Goal: Transaction & Acquisition: Purchase product/service

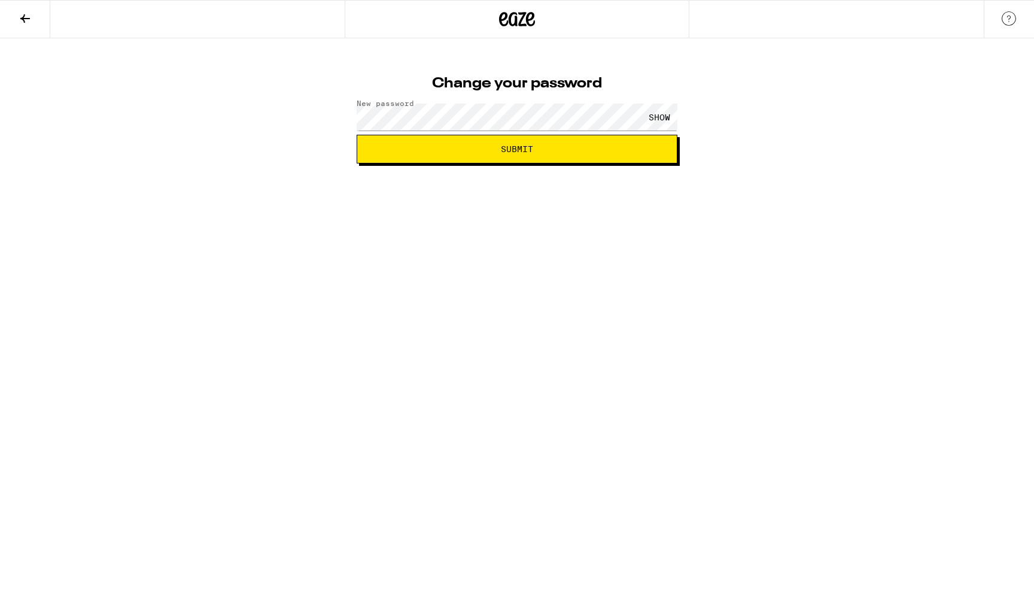
click at [384, 142] on button "Submit" at bounding box center [517, 149] width 321 height 29
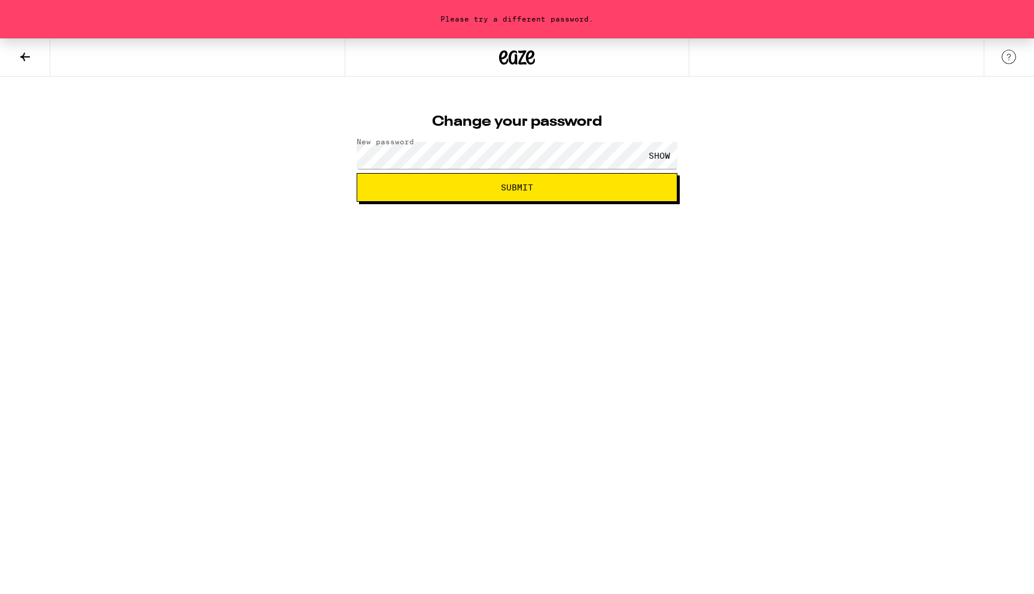
click at [651, 153] on div "SHOW" at bounding box center [660, 155] width 36 height 27
click at [439, 189] on span "Submit" at bounding box center [517, 187] width 300 height 8
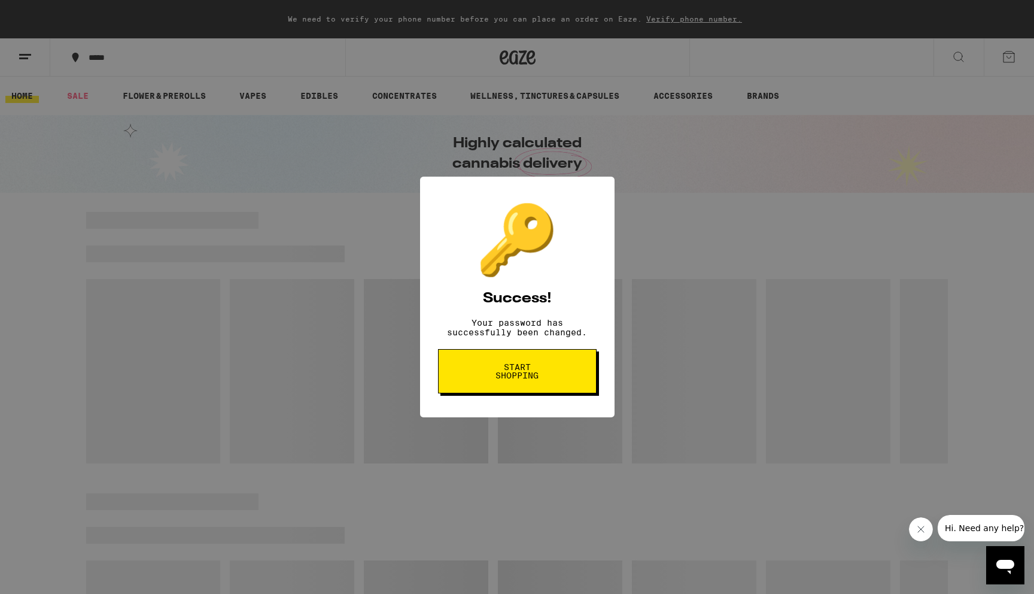
click at [545, 379] on span "Start shopping" at bounding box center [518, 371] width 62 height 17
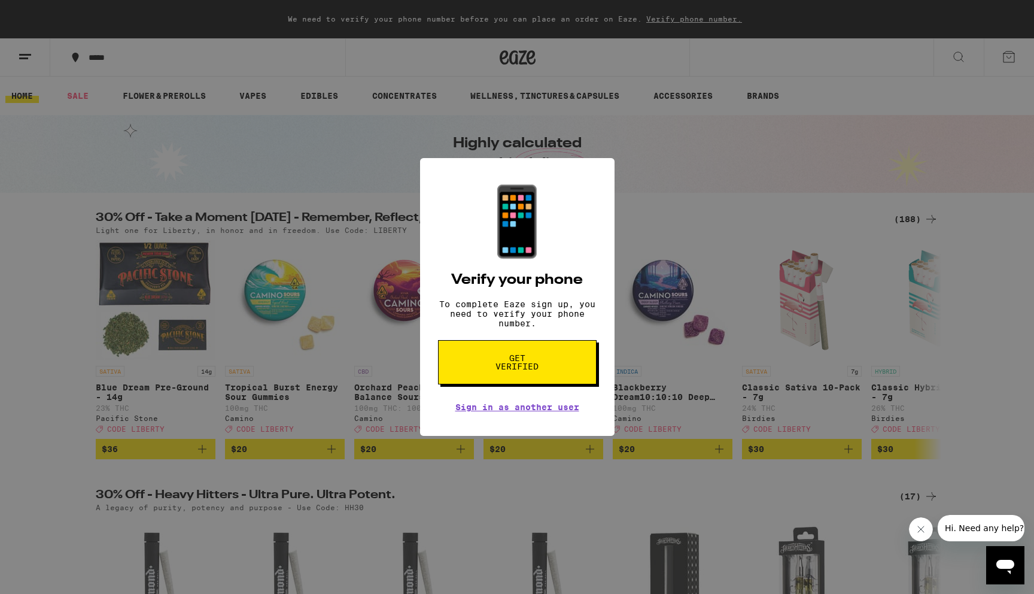
click at [558, 373] on button "Get verified" at bounding box center [517, 362] width 159 height 44
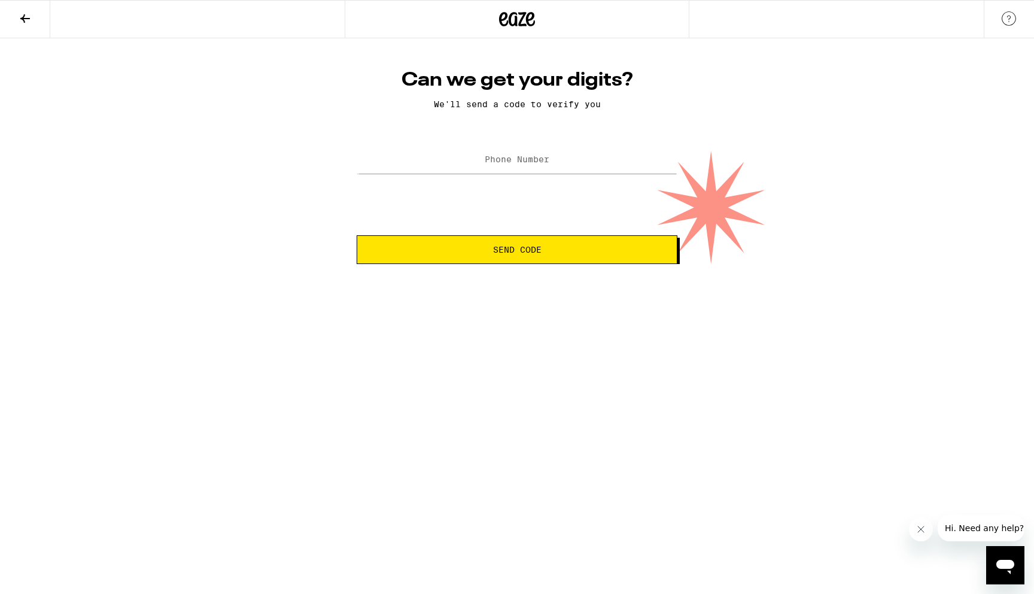
click at [485, 147] on div at bounding box center [517, 159] width 321 height 35
click at [488, 167] on input "Phone Number" at bounding box center [517, 160] width 321 height 27
type input "(925) 400-3516"
click at [497, 249] on span "Send Code" at bounding box center [517, 249] width 48 height 8
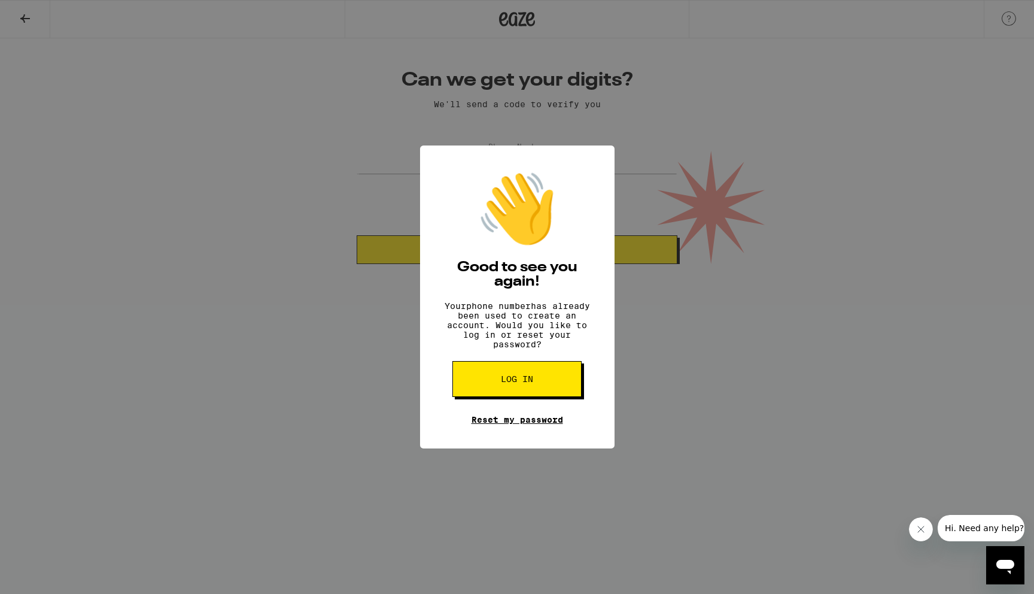
click at [528, 424] on link "Reset my password" at bounding box center [518, 420] width 92 height 10
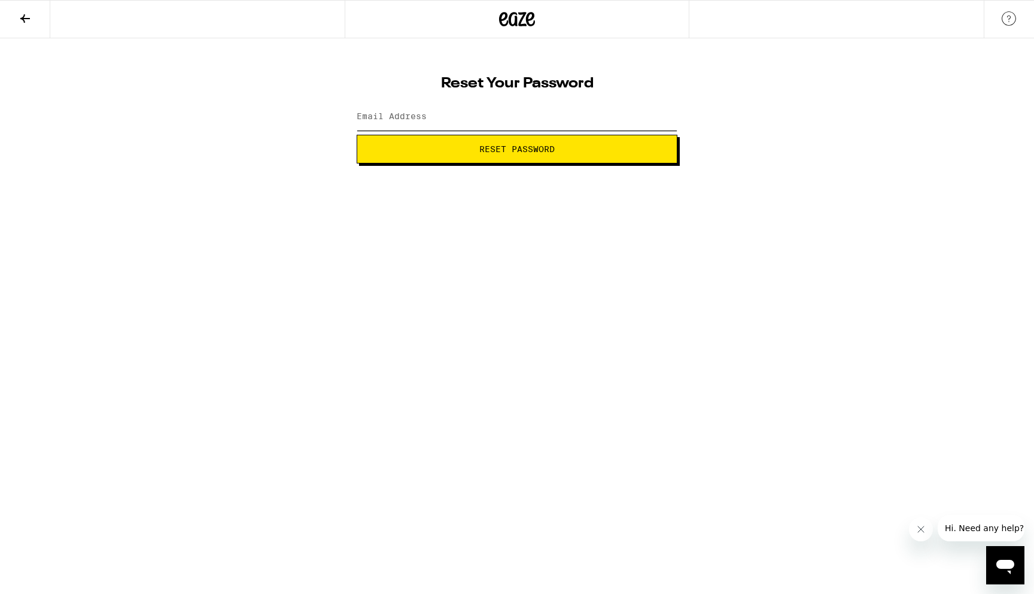
click at [489, 122] on input "Email Address" at bounding box center [517, 117] width 321 height 27
click at [413, 120] on label "Email Address" at bounding box center [392, 116] width 70 height 10
click at [466, 150] on span "Reset Password" at bounding box center [517, 149] width 300 height 8
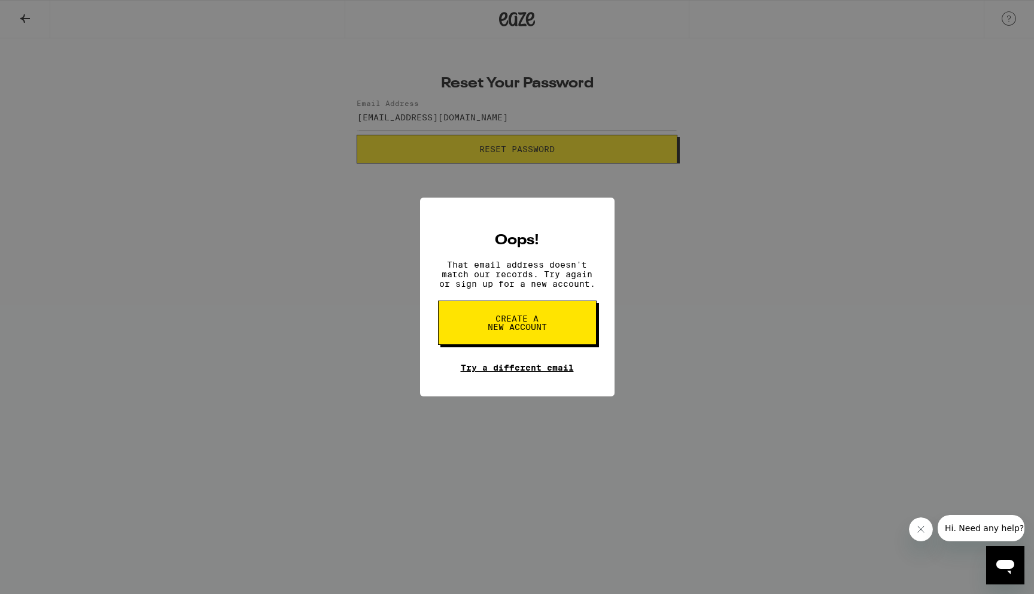
click at [512, 372] on link "Try a different email" at bounding box center [517, 368] width 113 height 10
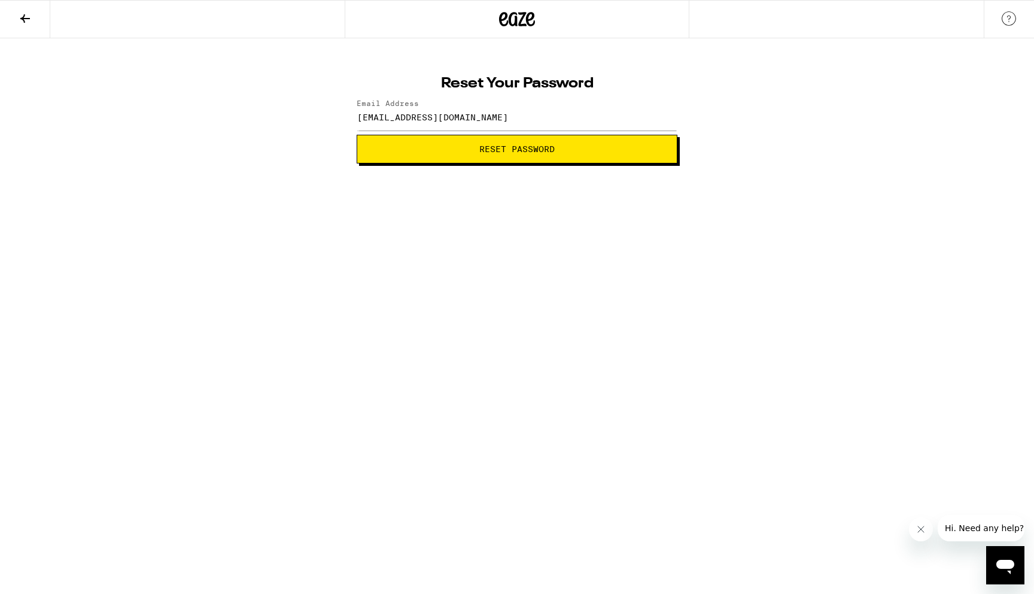
click at [500, 145] on span "Reset Password" at bounding box center [516, 149] width 75 height 8
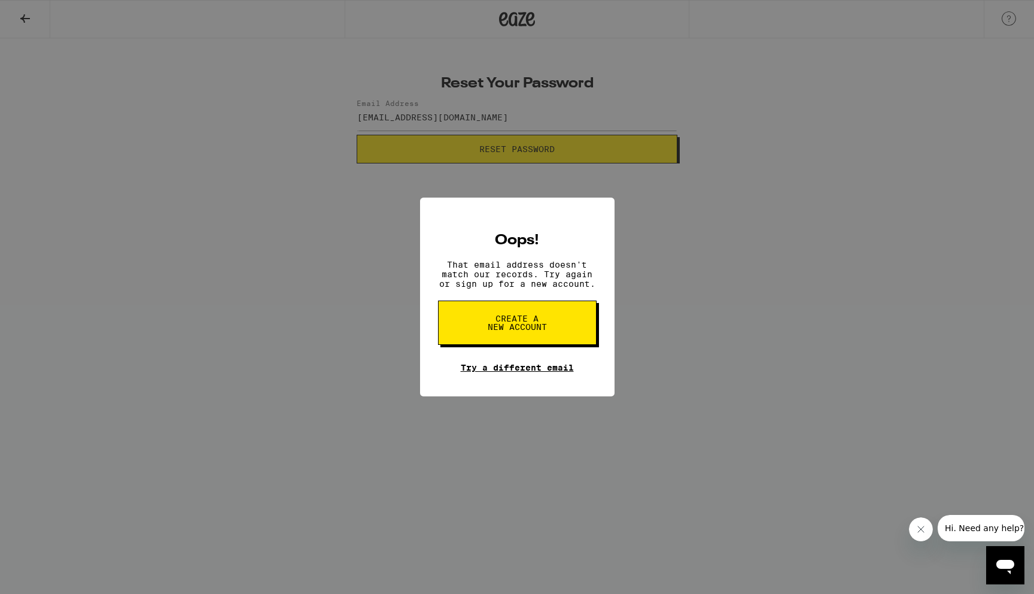
click at [506, 372] on link "Try a different email" at bounding box center [517, 368] width 113 height 10
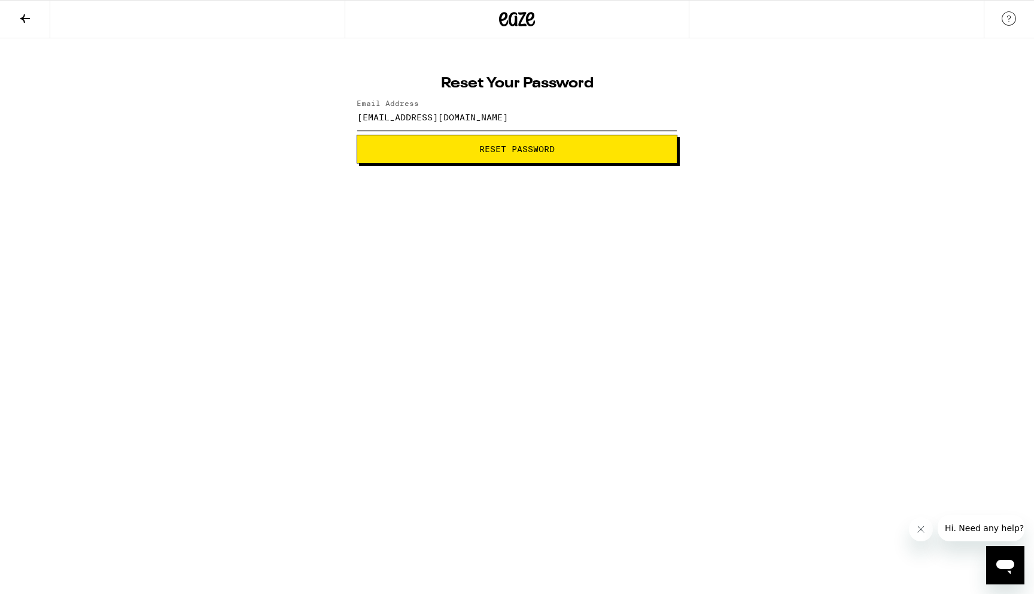
click at [506, 126] on input "jamesjamelle44@gmail.com" at bounding box center [517, 117] width 321 height 27
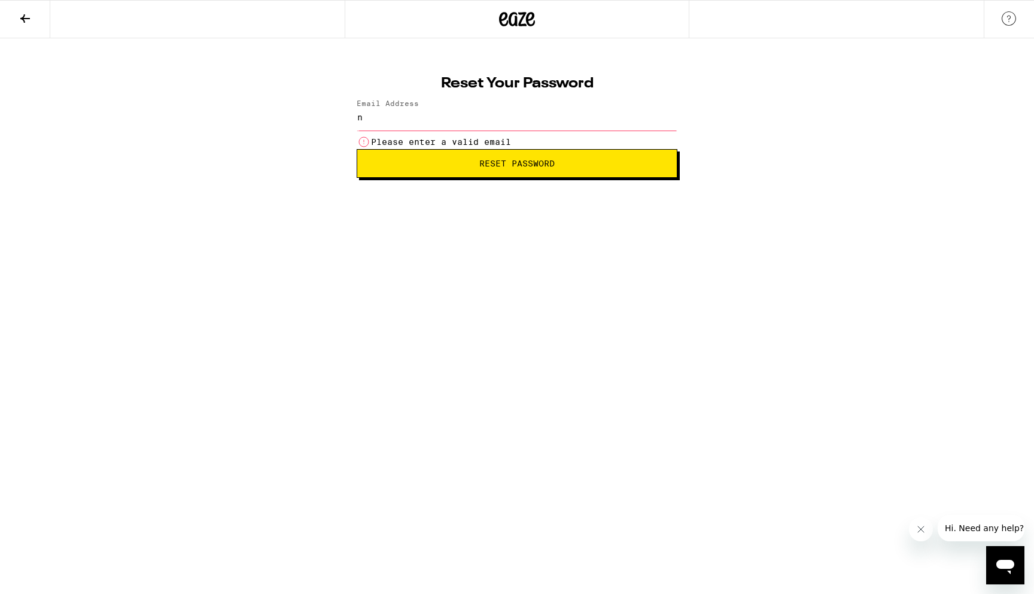
type input "nkira148@insite.4cd.edu"
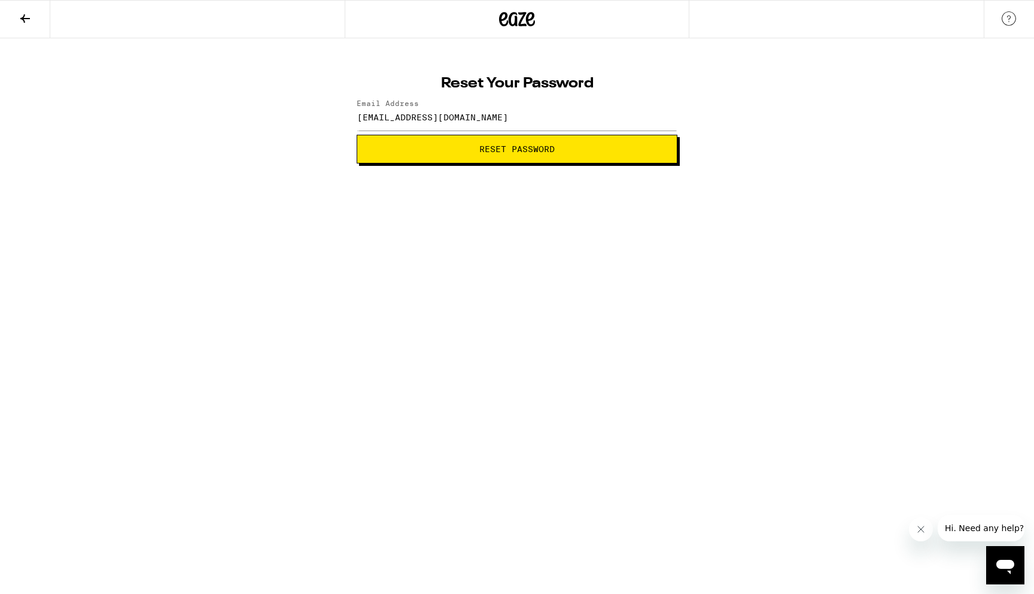
click at [467, 156] on button "Reset Password" at bounding box center [517, 149] width 321 height 29
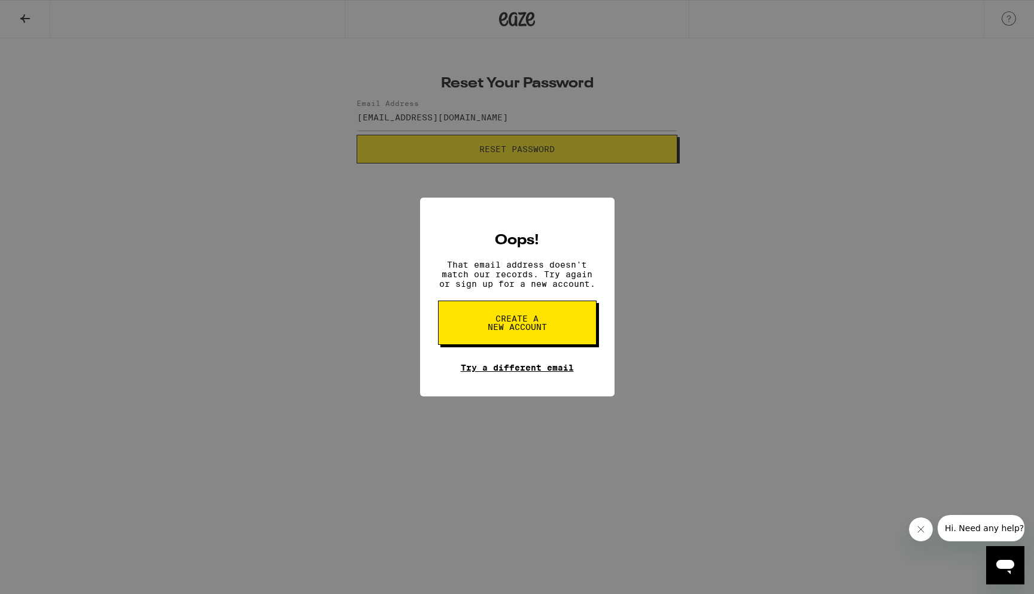
click at [485, 367] on link "Try a different email" at bounding box center [517, 368] width 113 height 10
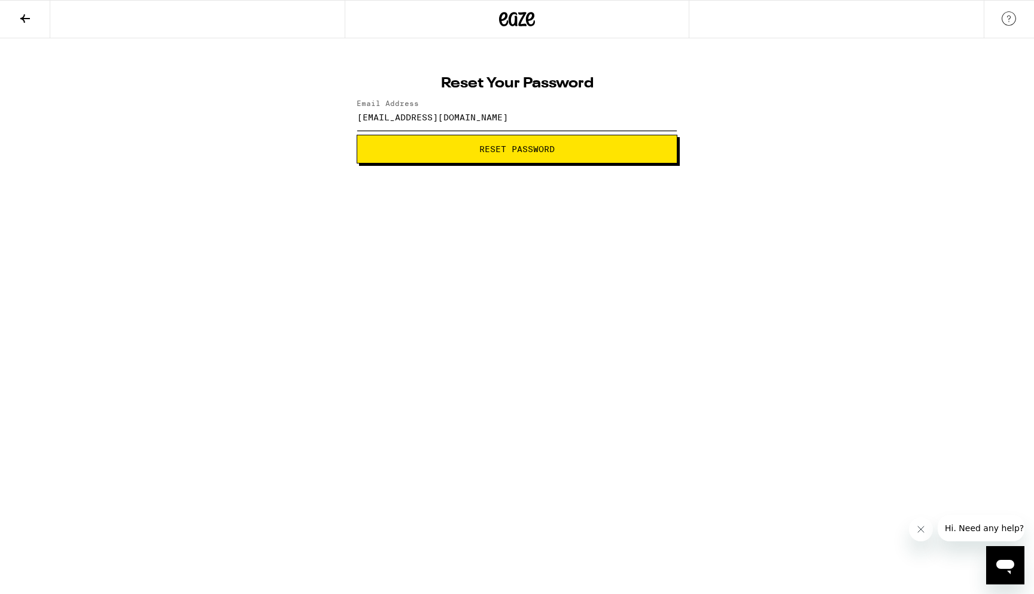
click at [497, 119] on input "nkira148@insite.4cd.edu" at bounding box center [517, 117] width 321 height 27
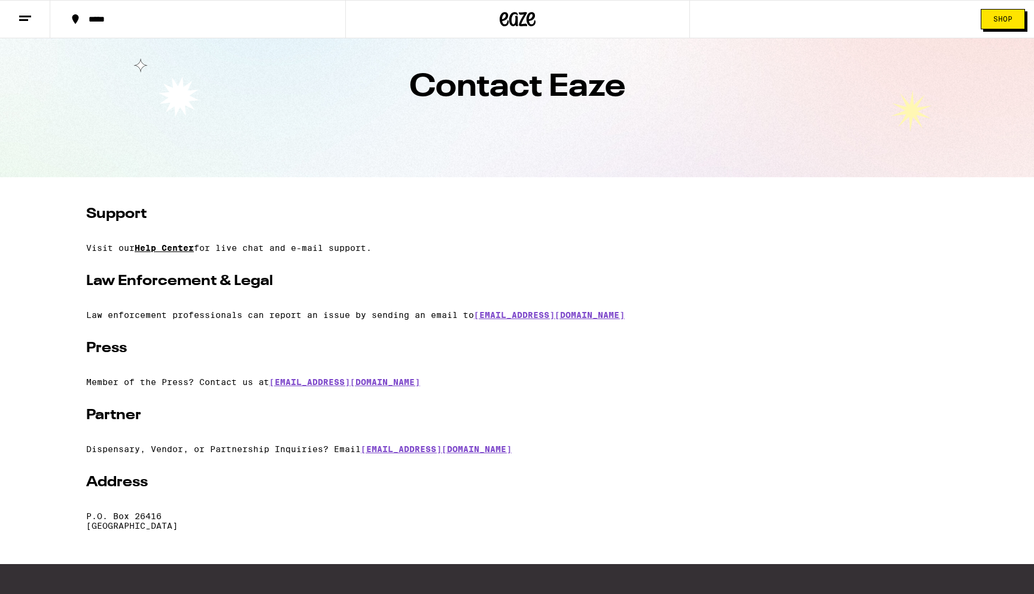
click at [177, 247] on link "Help Center" at bounding box center [164, 248] width 59 height 10
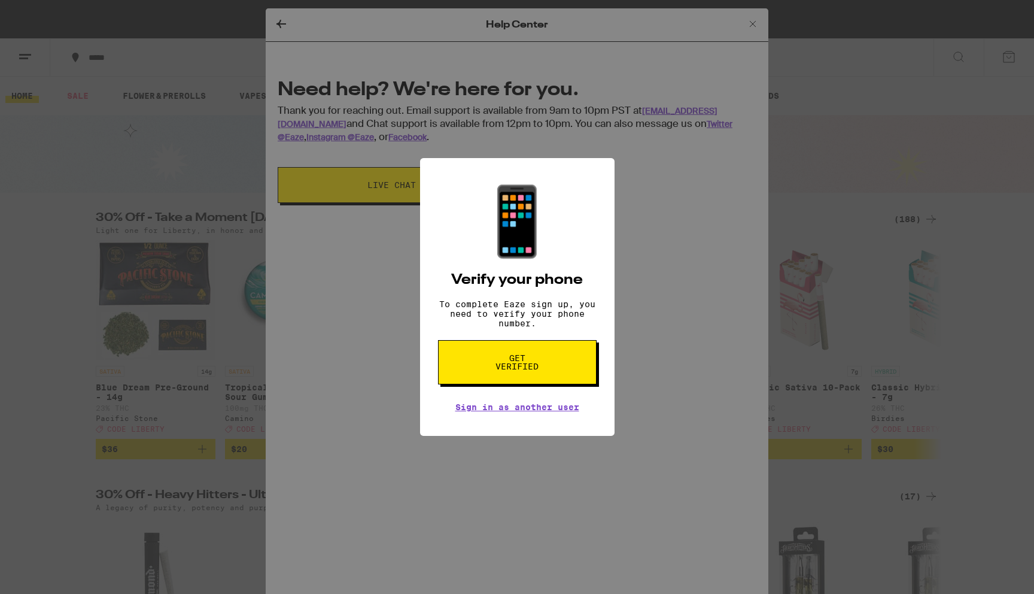
click at [521, 371] on span "Get verified" at bounding box center [518, 362] width 62 height 17
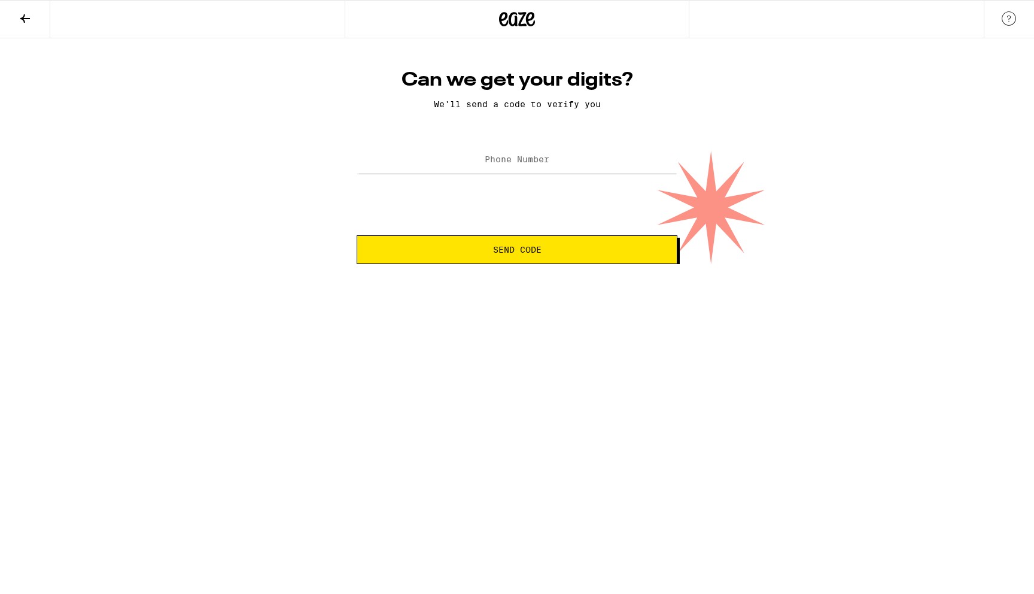
click at [501, 138] on div "Can we get your digits? We'll send a code to verify you Phone Number Send Code" at bounding box center [517, 166] width 345 height 196
click at [501, 146] on div at bounding box center [517, 159] width 321 height 35
click at [501, 155] on input "Phone Number" at bounding box center [517, 160] width 321 height 27
type input "(925) 400-3516"
click at [492, 251] on span "Send Code" at bounding box center [517, 249] width 300 height 8
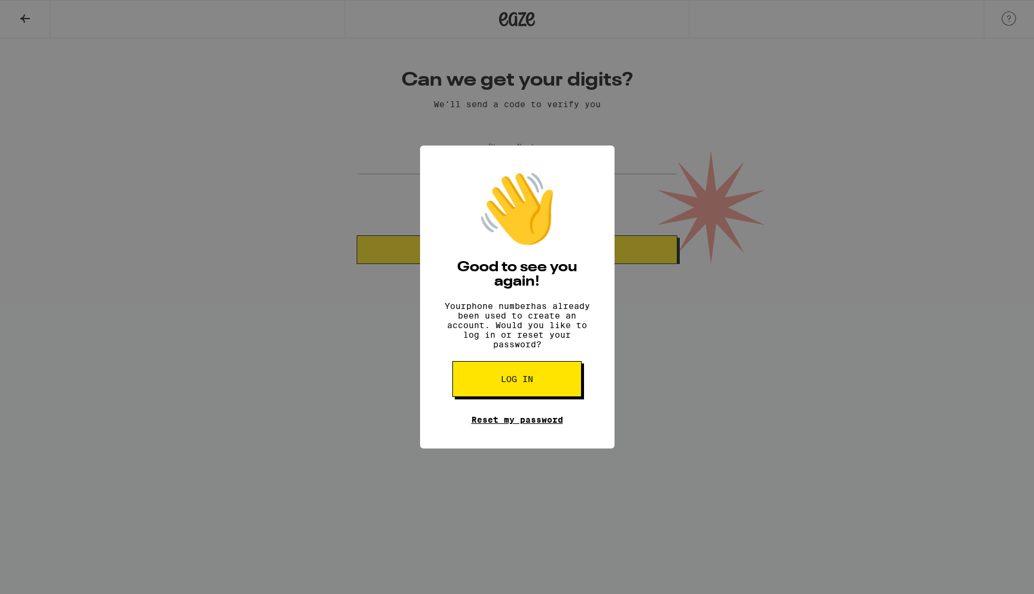
click at [506, 424] on link "Reset my password" at bounding box center [518, 420] width 92 height 10
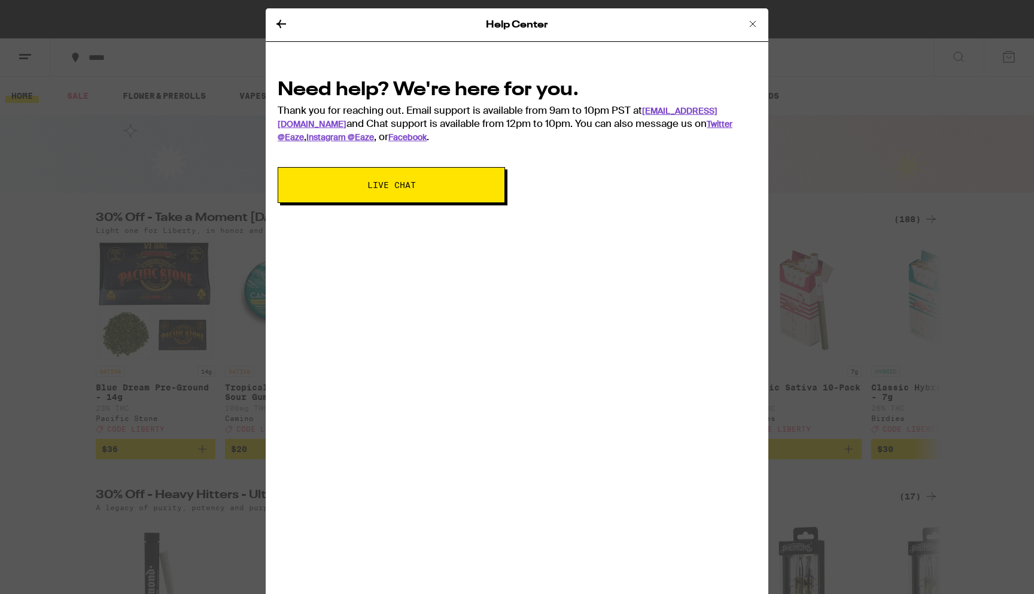
click at [410, 184] on span "Live Chat" at bounding box center [392, 185] width 48 height 8
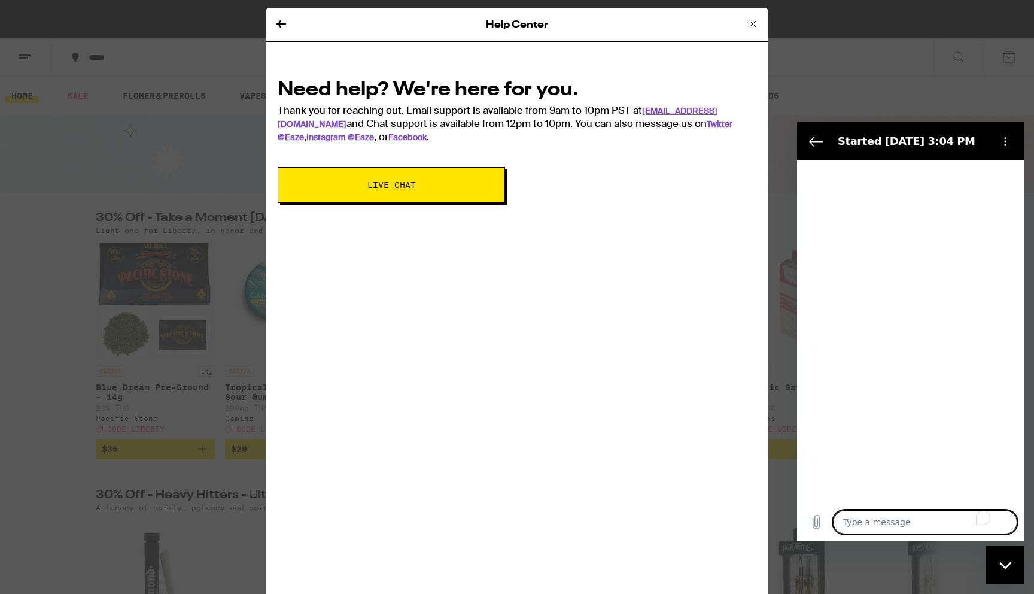
type textarea "x"
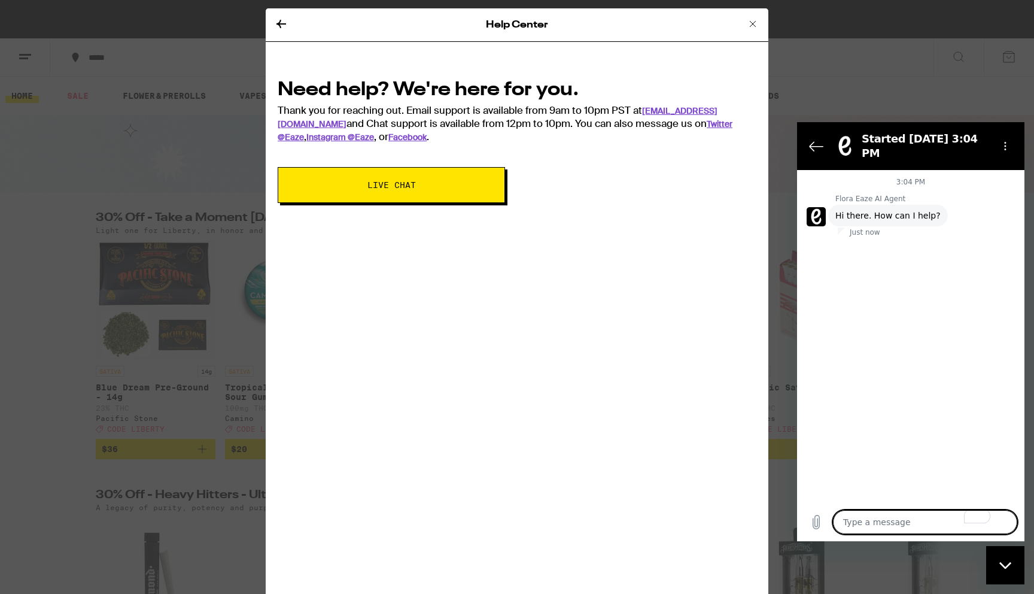
click at [873, 522] on textarea "To enrich screen reader interactions, please activate Accessibility in Grammarl…" at bounding box center [925, 522] width 184 height 24
type textarea "H"
type textarea "x"
type textarea "Hi"
type textarea "x"
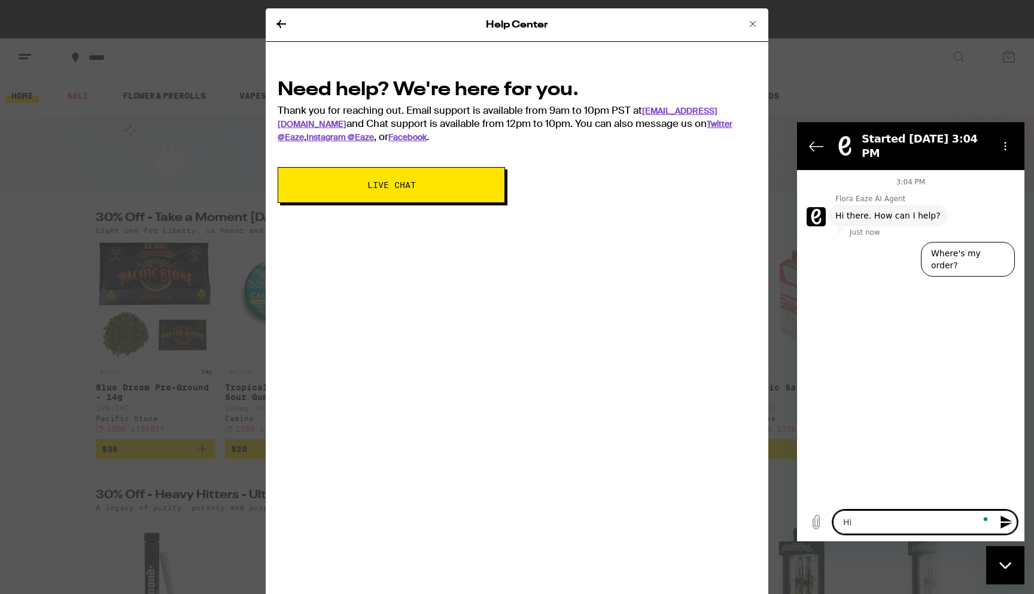
type textarea "Hi"
type textarea "x"
type textarea "Hi m"
type textarea "x"
type textarea "Hi my"
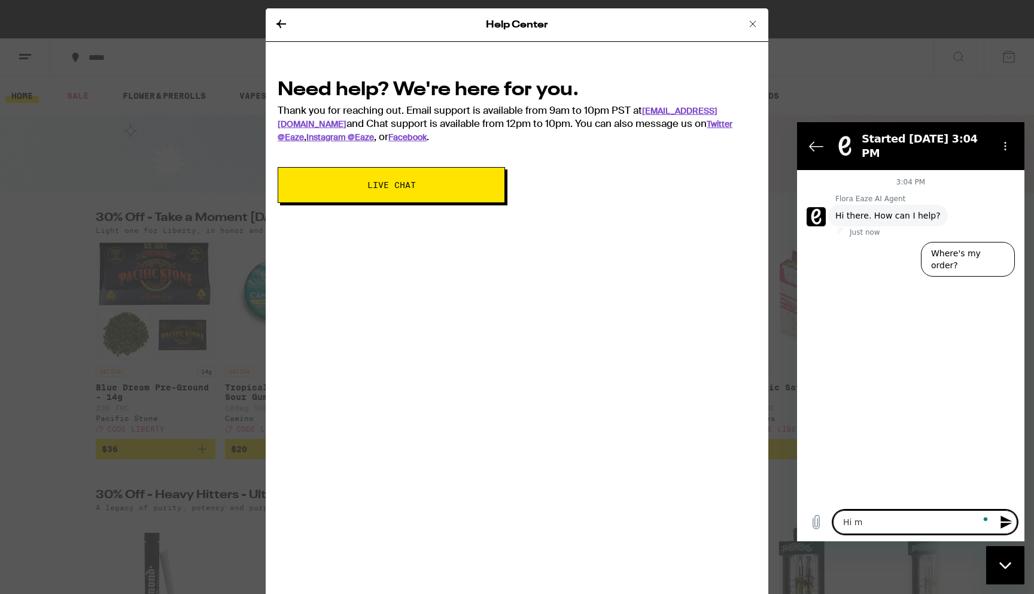
type textarea "x"
type textarea "Hi my"
type textarea "x"
type textarea "Hi my a"
type textarea "x"
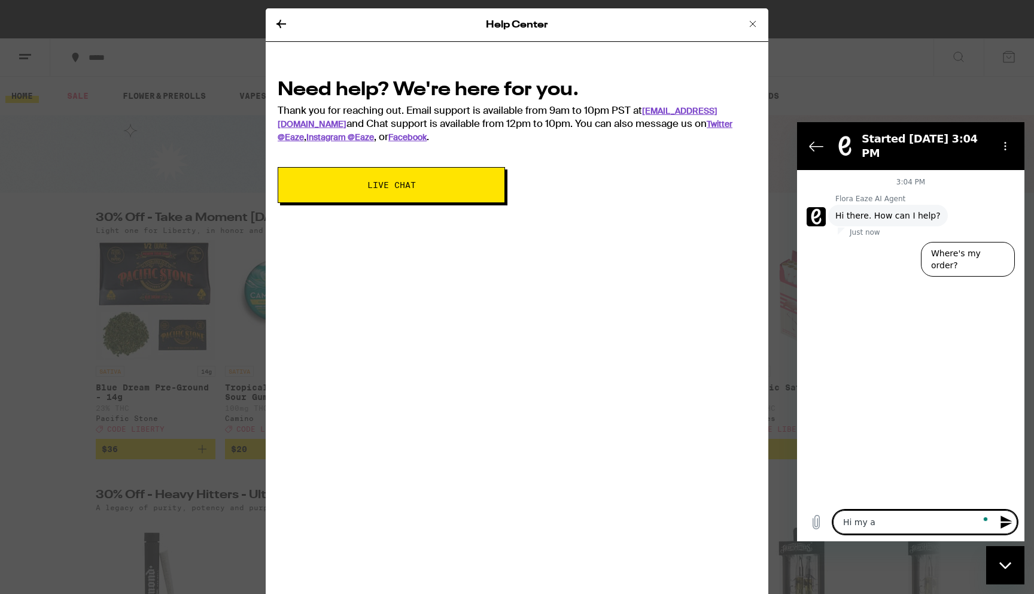
type textarea "Hi my ac"
type textarea "x"
type textarea "Hi my acc"
type textarea "x"
type textarea "Hi my acco"
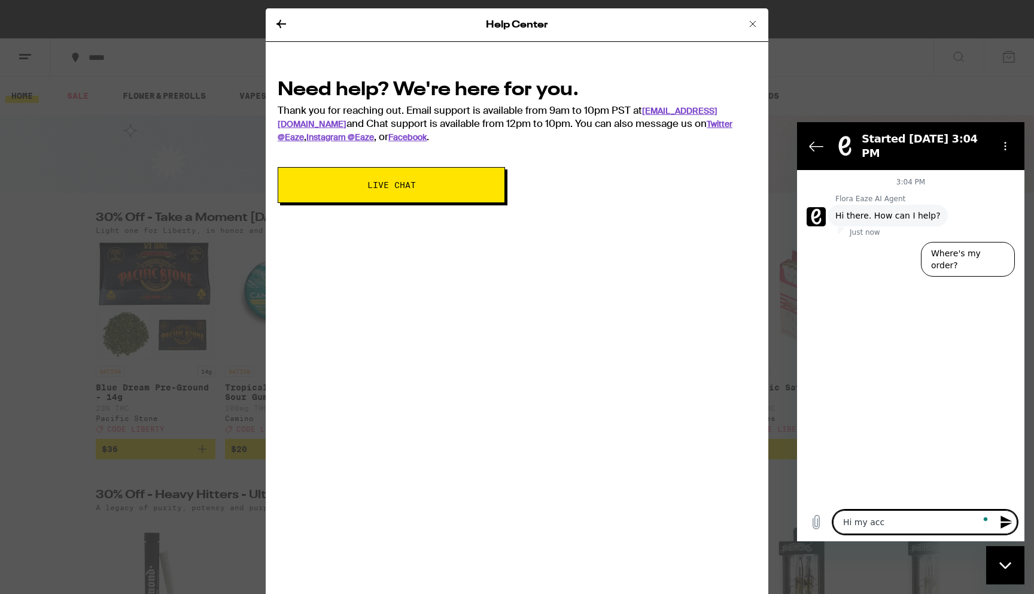
type textarea "x"
type textarea "Hi my accou"
type textarea "x"
type textarea "Hi my accoun"
type textarea "x"
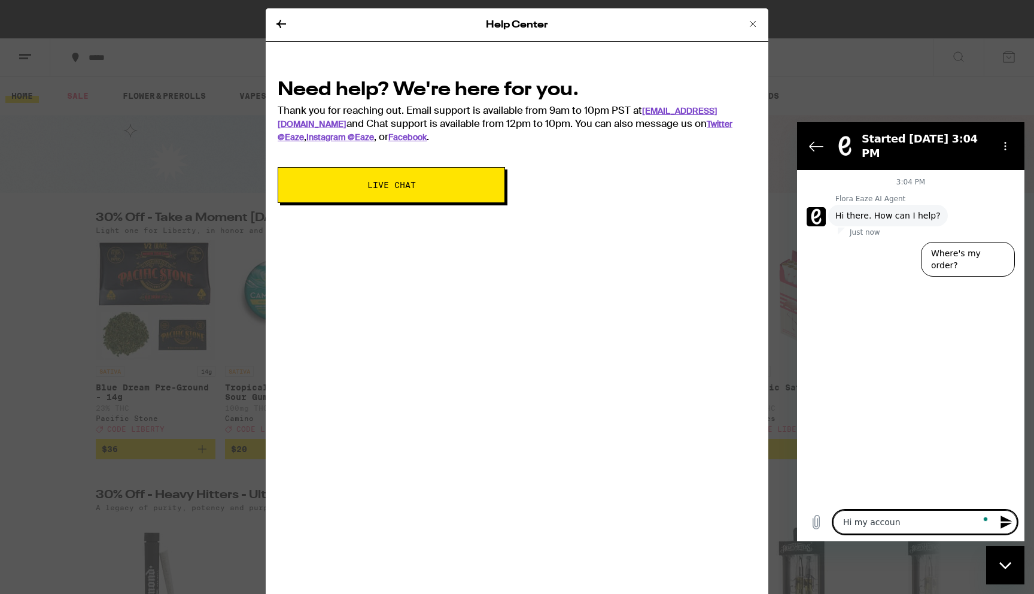
type textarea "Hi my account"
type textarea "x"
type textarea "Hi my account"
type textarea "x"
type textarea "Hi my account i"
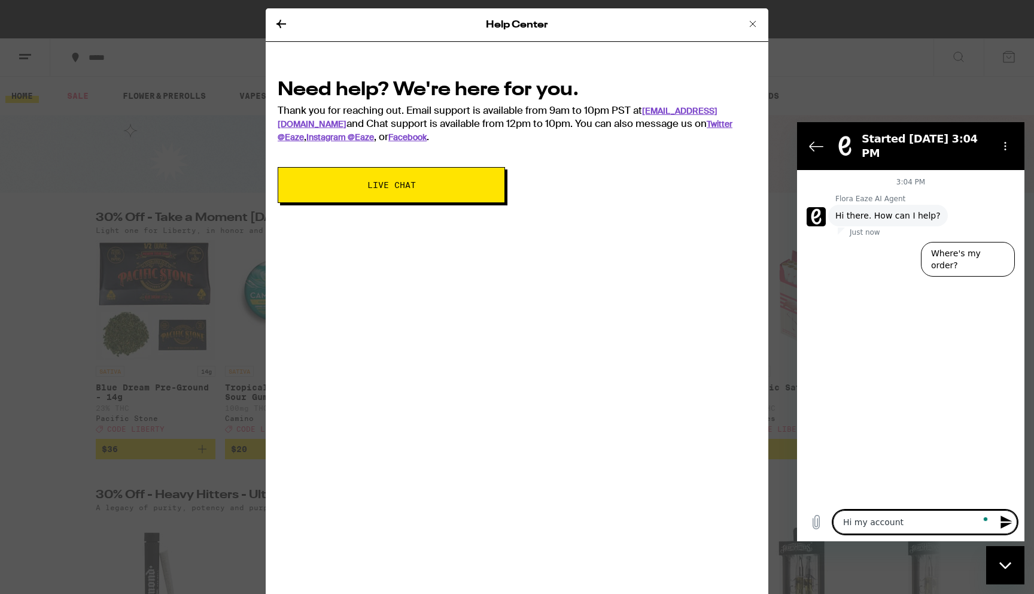
type textarea "x"
type textarea "Hi my account is"
type textarea "x"
type textarea "Hi my account isn"
type textarea "x"
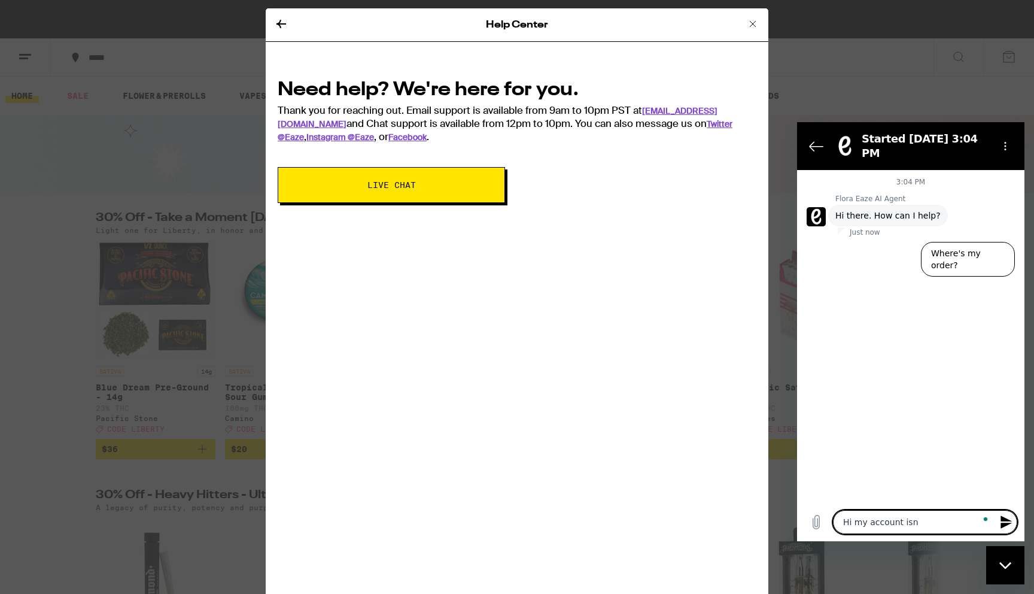
type textarea "Hi my account isnt"
type textarea "x"
type textarea "Hi my account isnt"
type textarea "x"
type textarea "Hi my account isnt w"
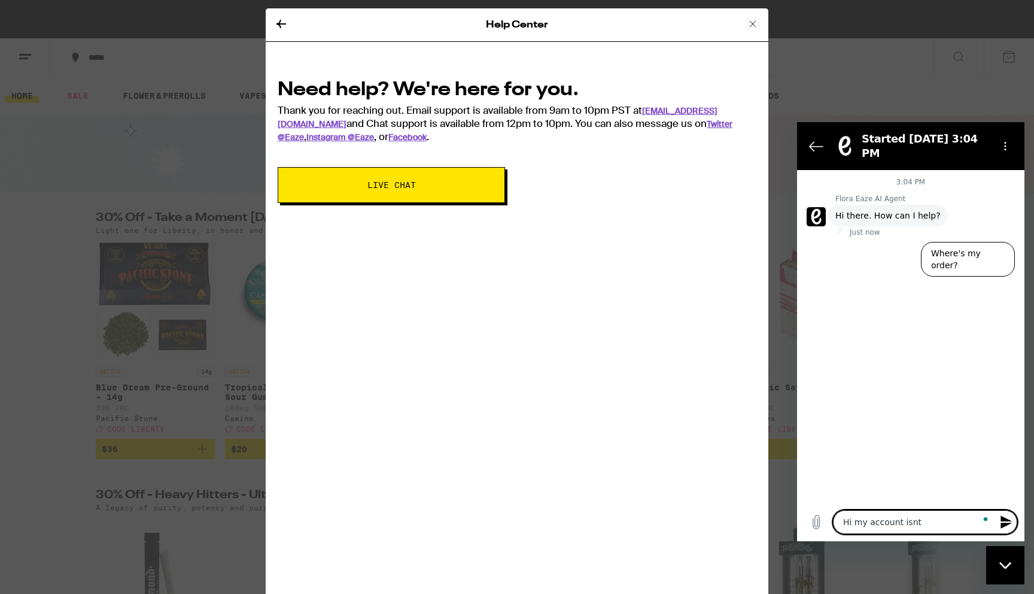
type textarea "x"
type textarea "Hi my account isnt wo"
type textarea "x"
type textarea "Hi my account isnt wor"
type textarea "x"
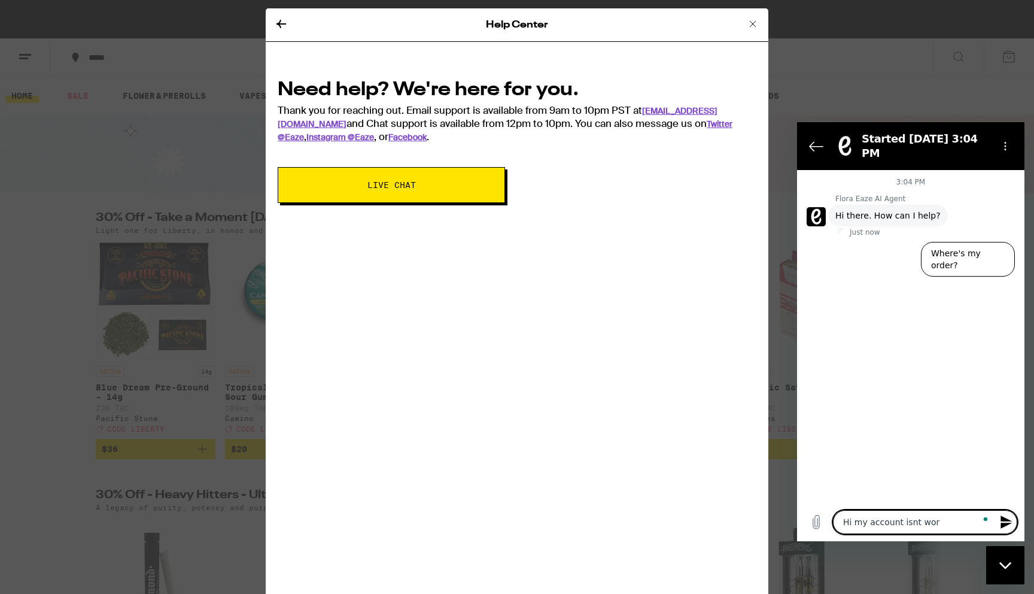
type textarea "Hi my account isnt work"
type textarea "x"
type textarea "Hi my account isnt worki"
type textarea "x"
type textarea "Hi my account isnt workin"
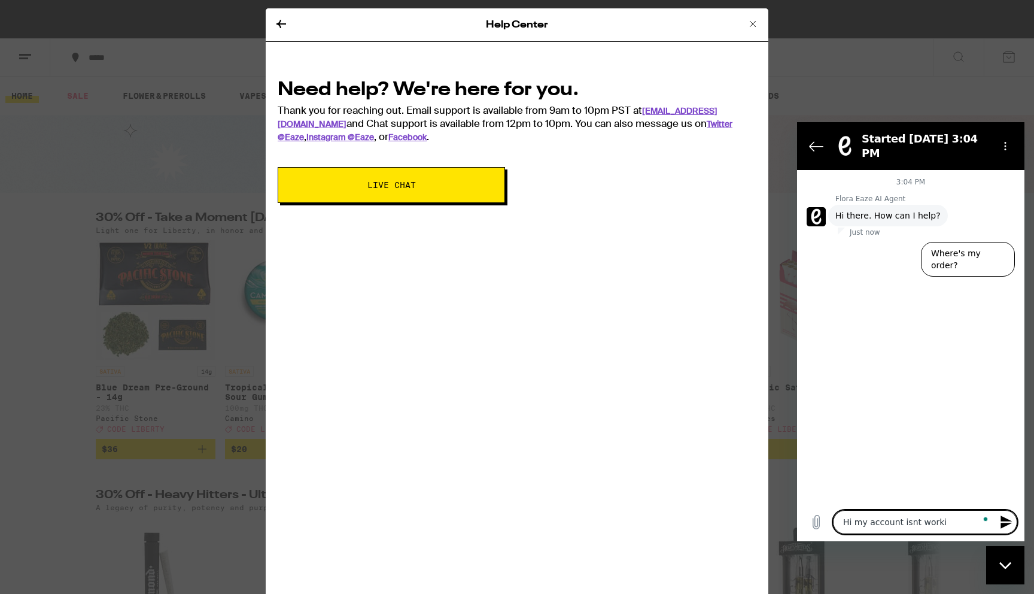
type textarea "x"
type textarea "Hi my account isnt working"
type textarea "x"
type textarea "Hi my account isnt working"
type textarea "x"
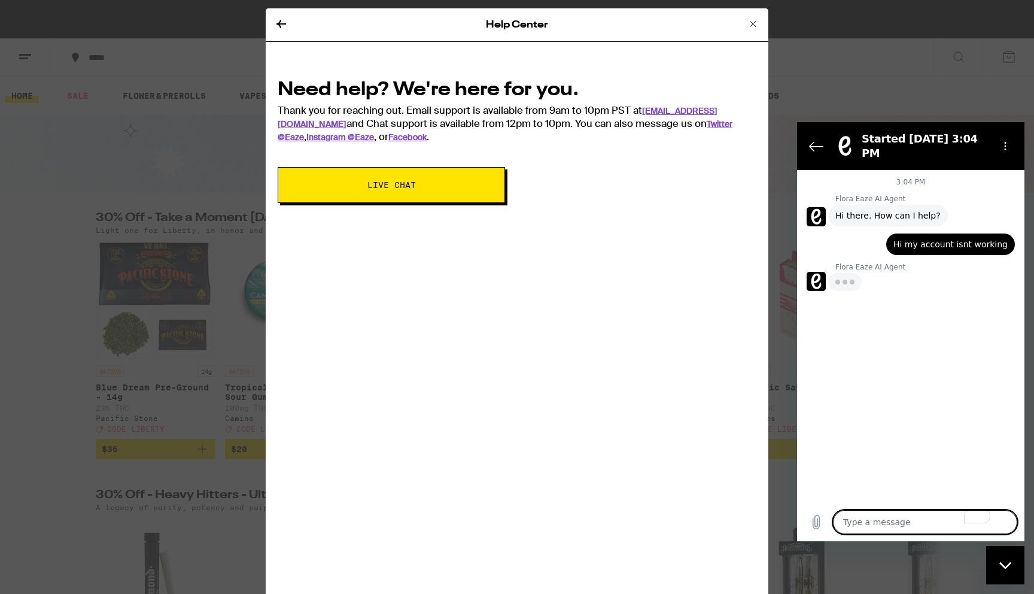
type textarea "x"
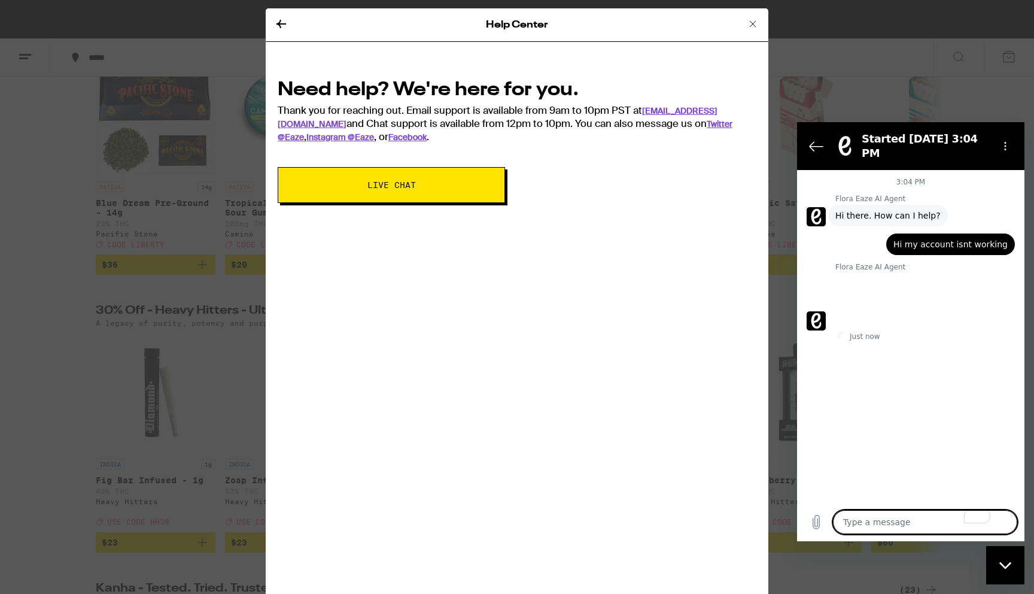
scroll to position [287, 0]
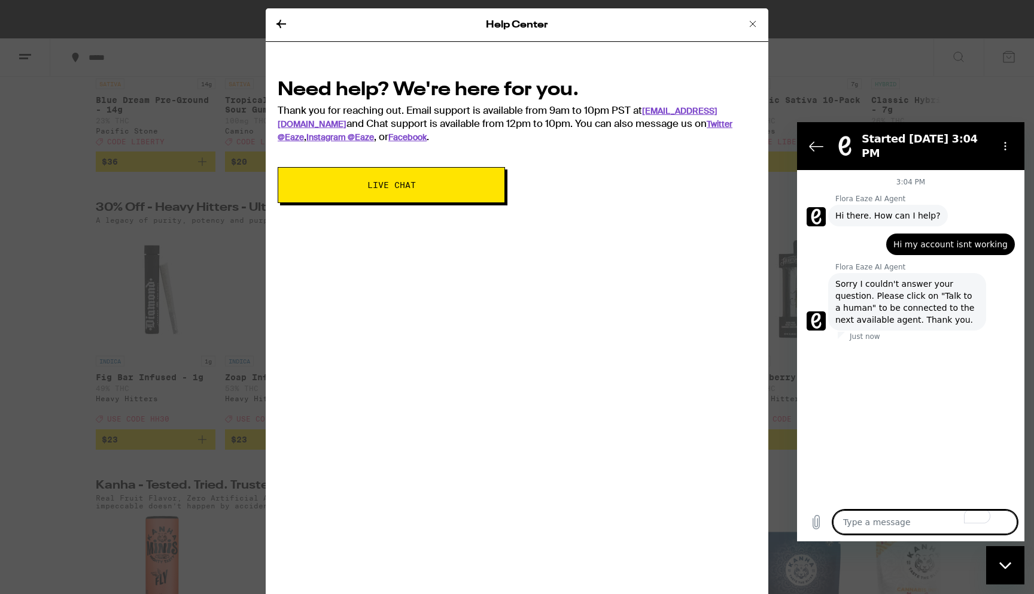
click at [864, 519] on textarea "To enrich screen reader interactions, please activate Accessibility in Grammarl…" at bounding box center [925, 522] width 184 height 24
type textarea "T"
type textarea "x"
type textarea "Ta"
type textarea "x"
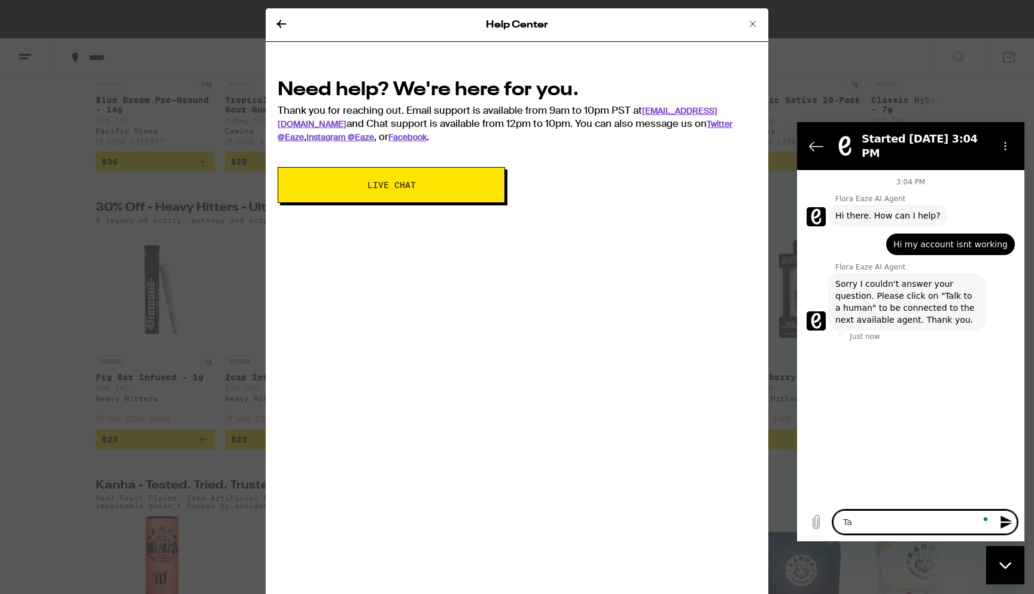
type textarea "Tal"
type textarea "x"
type textarea "Talk"
type textarea "x"
type textarea "Talk"
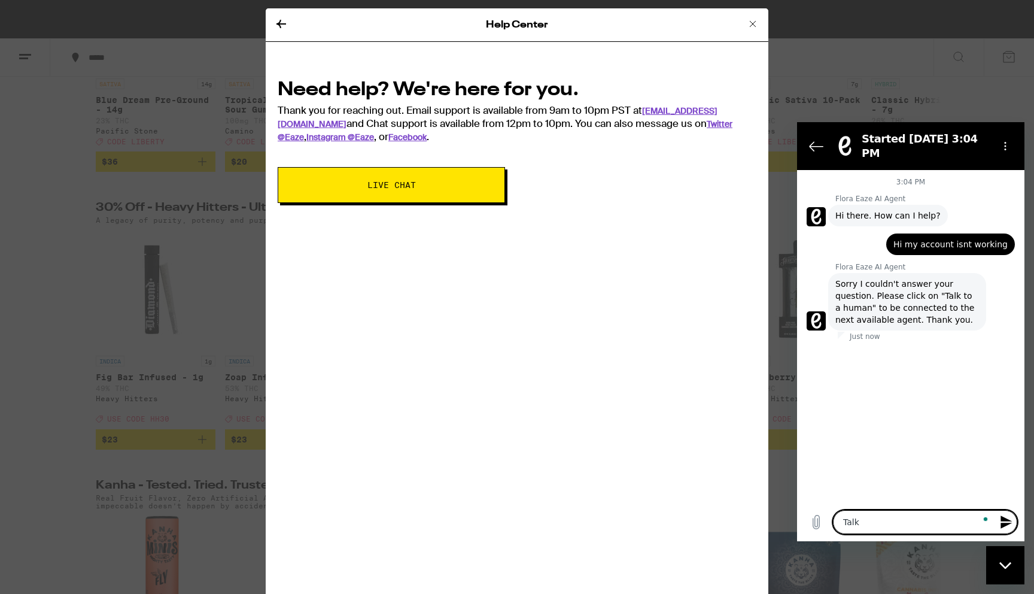
type textarea "x"
type textarea "Talk t"
type textarea "x"
type textarea "Talk to"
type textarea "x"
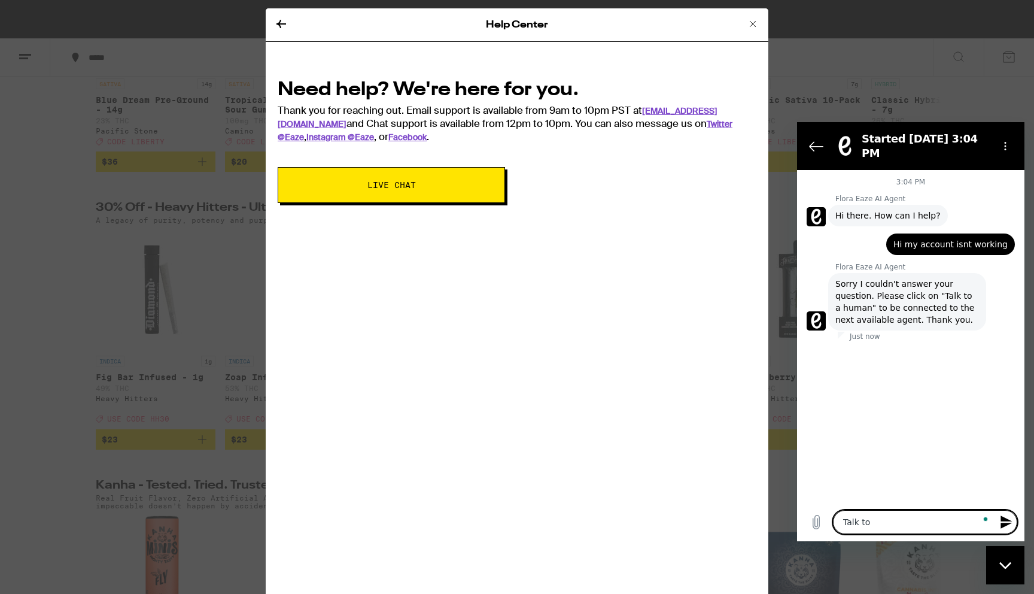
type textarea "Talk to"
type textarea "x"
type textarea "Talk to a"
type textarea "x"
type textarea "Talk to a"
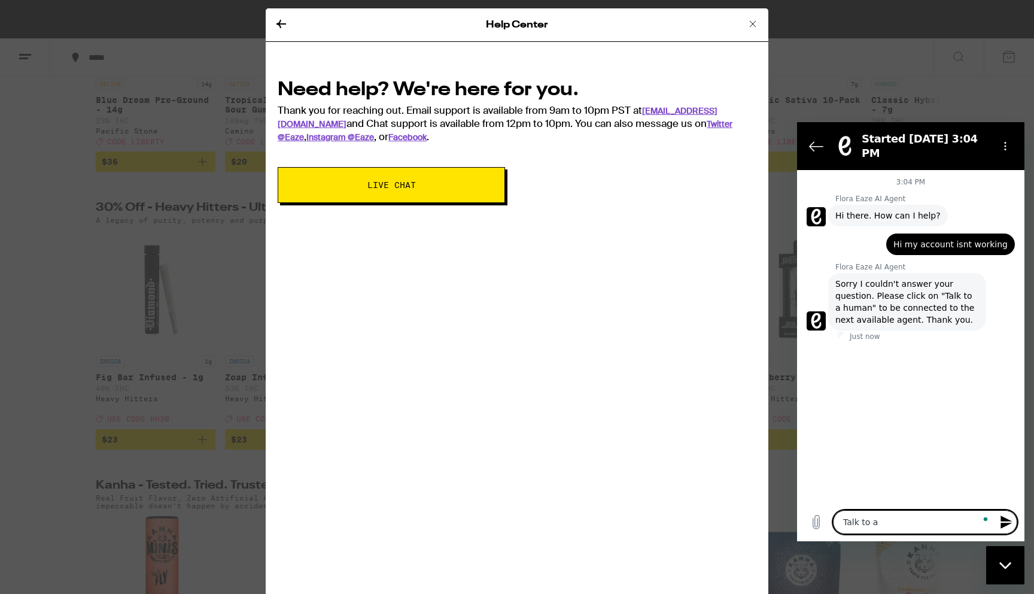
type textarea "x"
type textarea "Talk to a h"
type textarea "x"
type textarea "Talk to a hu"
type textarea "x"
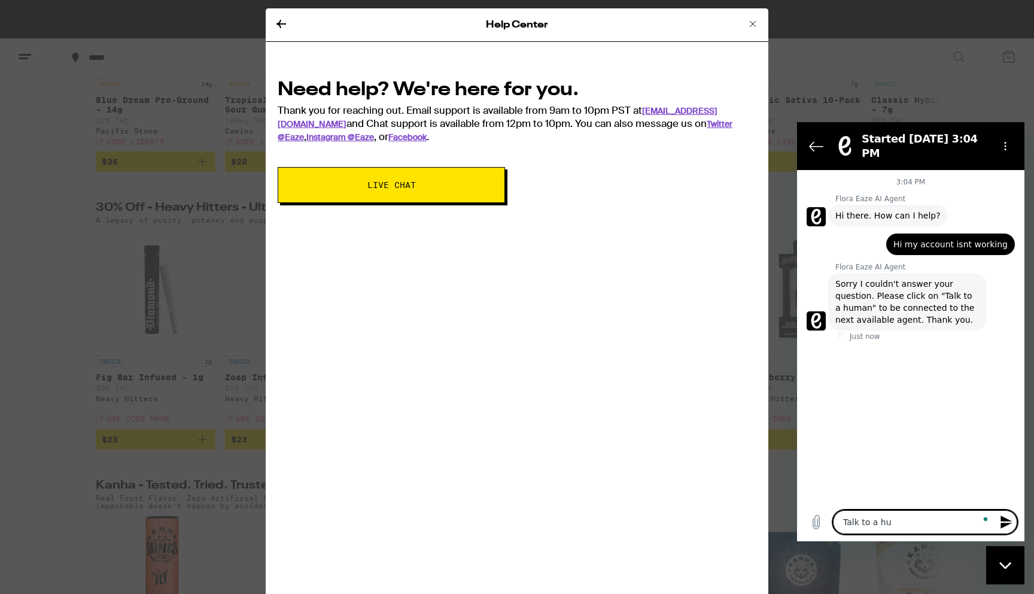
type textarea "Talk to a hum"
type textarea "x"
type textarea "Talk to a huma"
type textarea "x"
type textarea "Talk to a human"
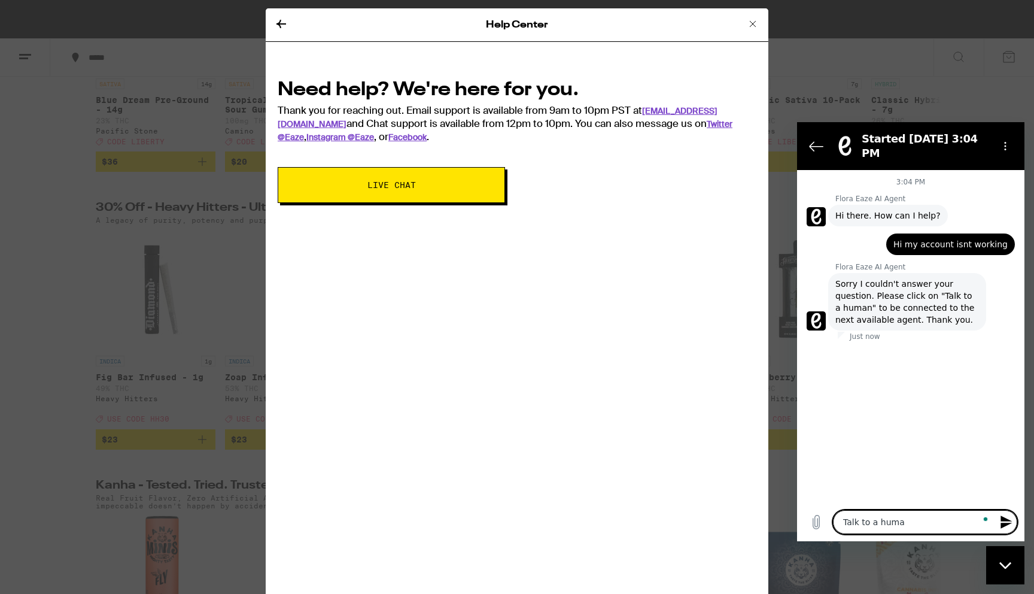
type textarea "x"
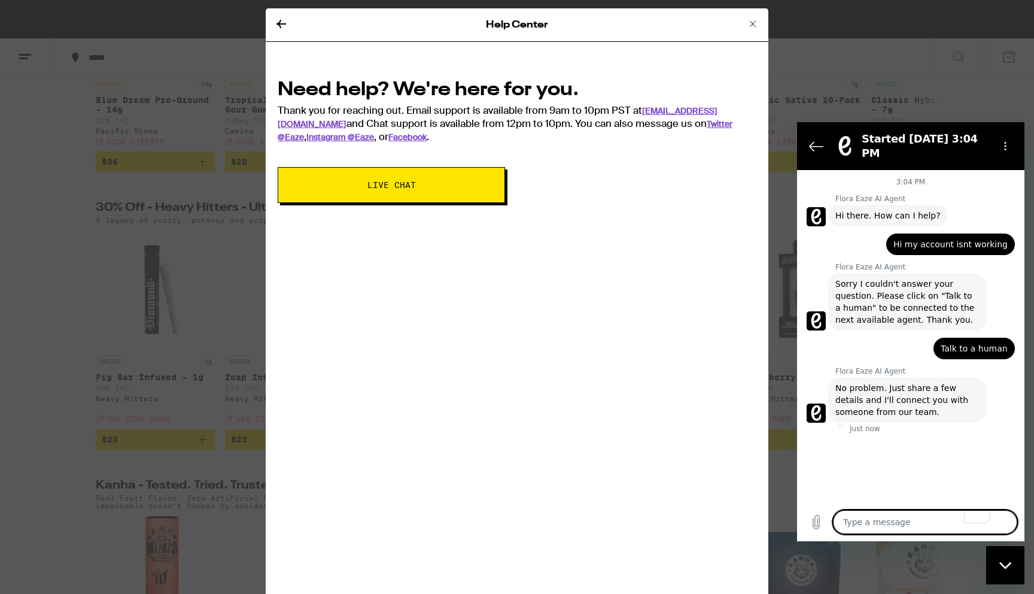
type textarea "x"
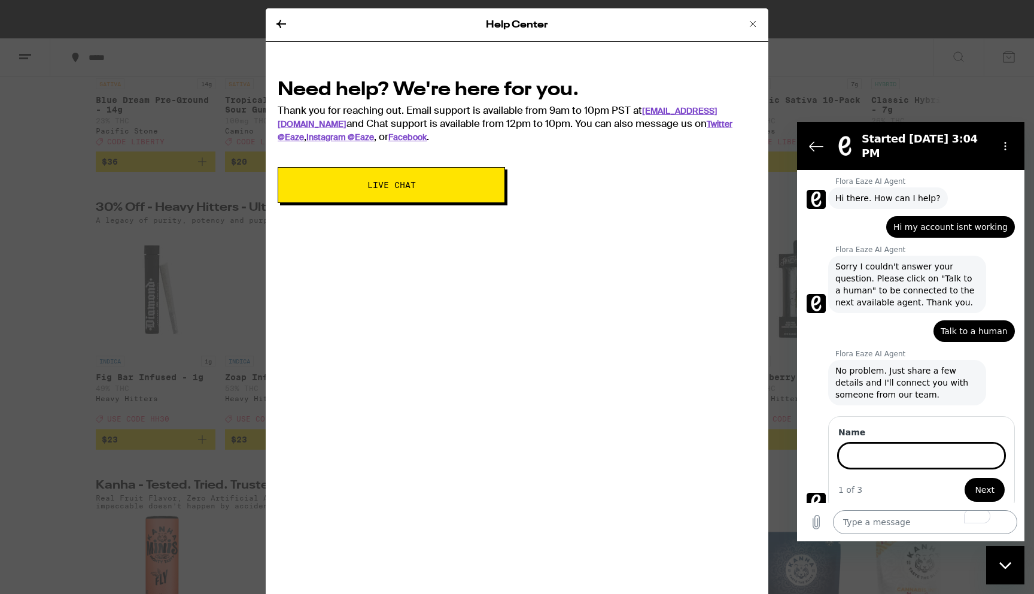
scroll to position [16, 0]
type input "Nadim"
click at [865, 486] on div "1 of 3 Next" at bounding box center [922, 490] width 166 height 24
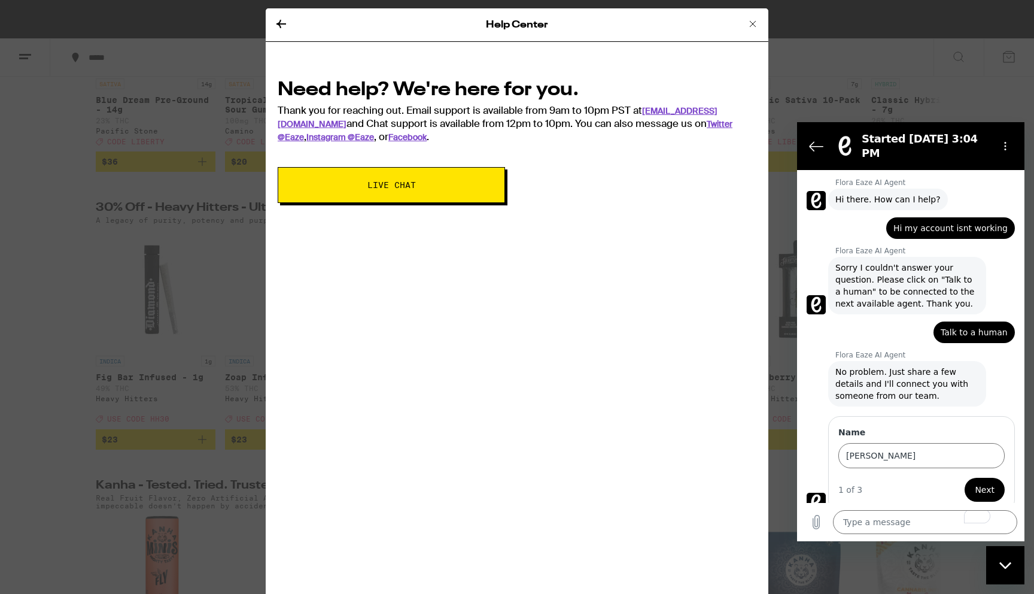
click at [983, 482] on span "Next" at bounding box center [985, 489] width 20 height 14
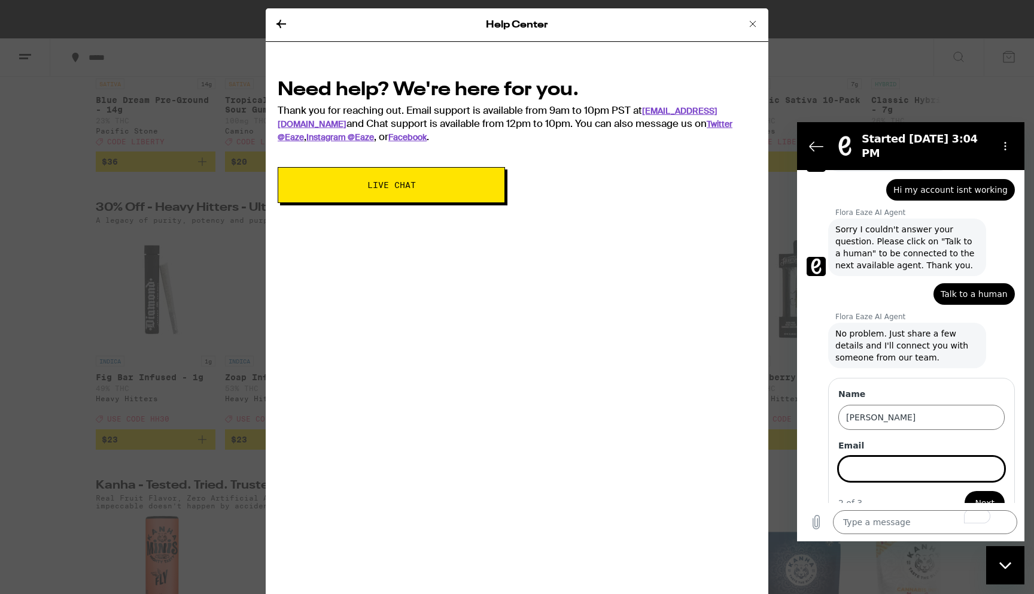
scroll to position [68, 0]
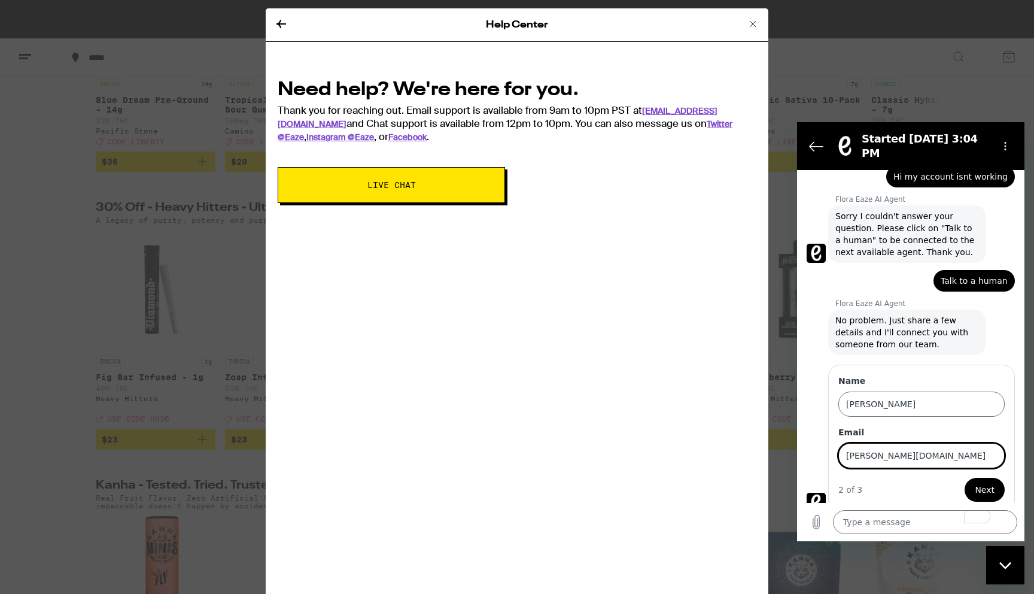
click at [890, 444] on input "nadim.tkira2gmail.com" at bounding box center [922, 455] width 166 height 25
type input "[PERSON_NAME][EMAIL_ADDRESS][DOMAIN_NAME]"
click at [985, 482] on span "Next" at bounding box center [985, 489] width 20 height 14
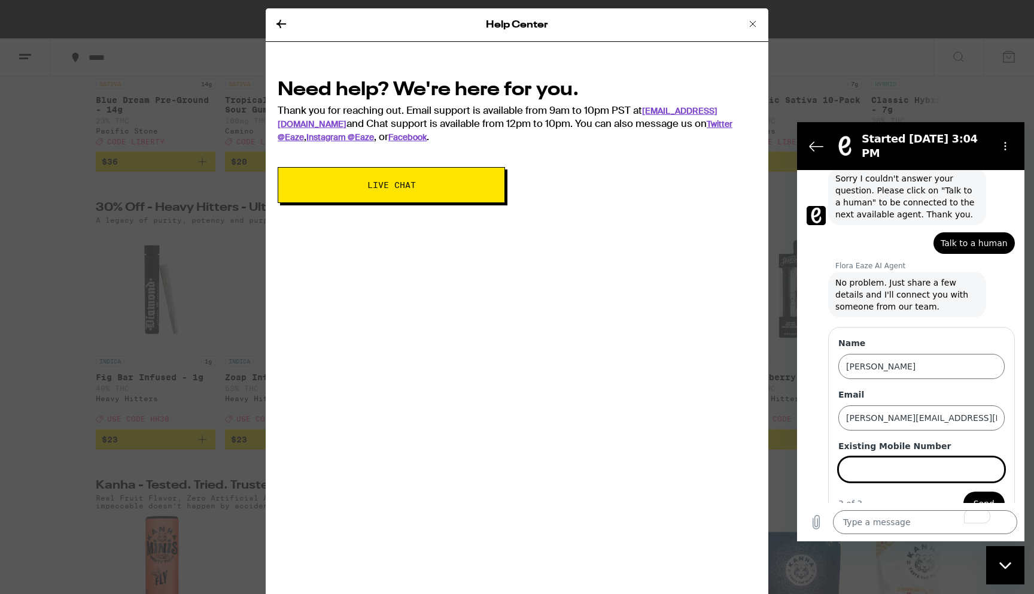
scroll to position [119, 0]
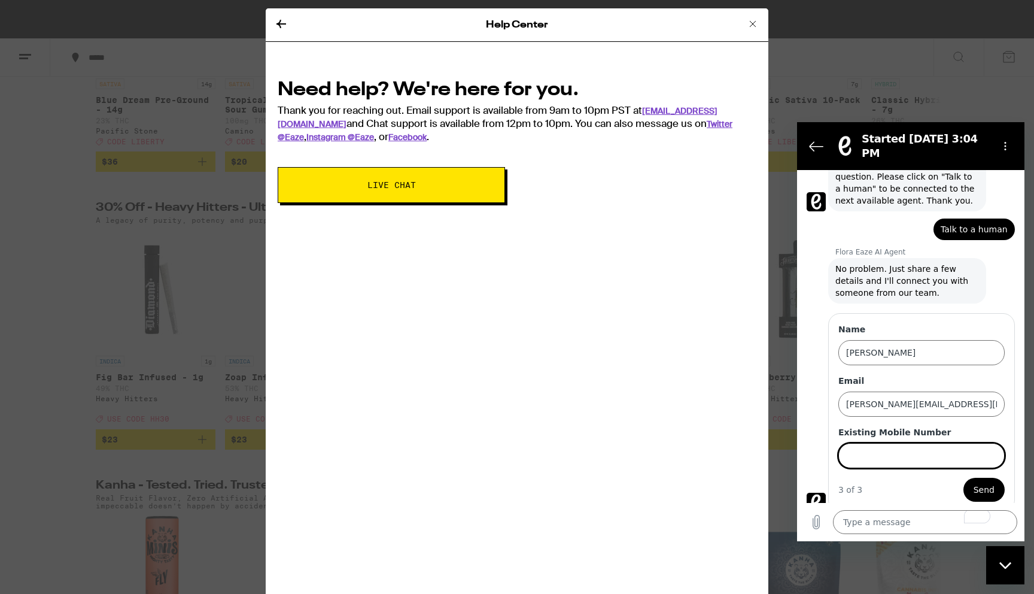
click at [910, 446] on input "Existing Mobile Number" at bounding box center [922, 455] width 166 height 25
type input "9254003516"
click at [995, 478] on button "Send" at bounding box center [984, 490] width 41 height 24
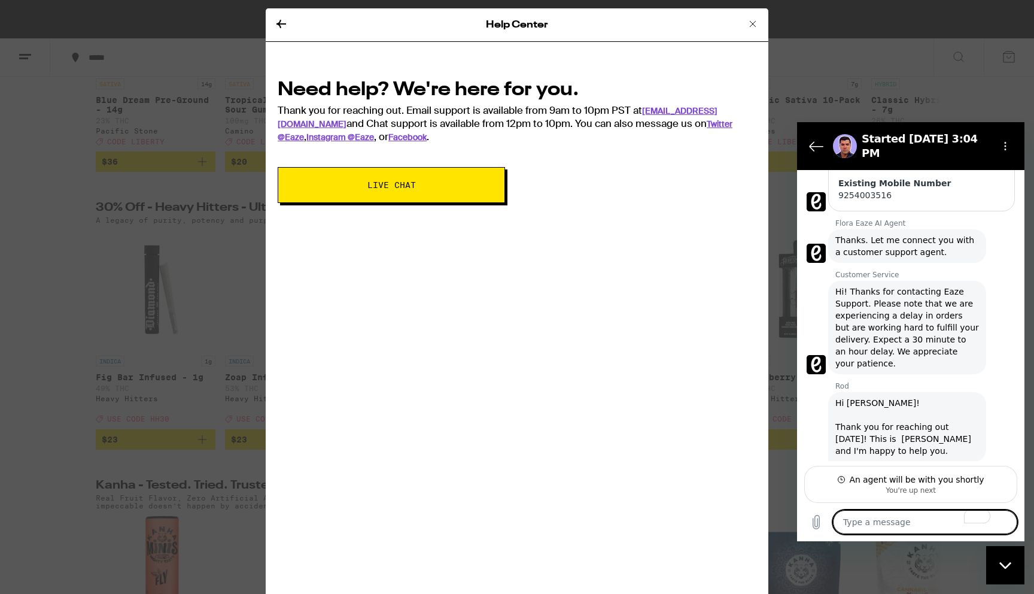
scroll to position [353, 0]
type textarea "x"
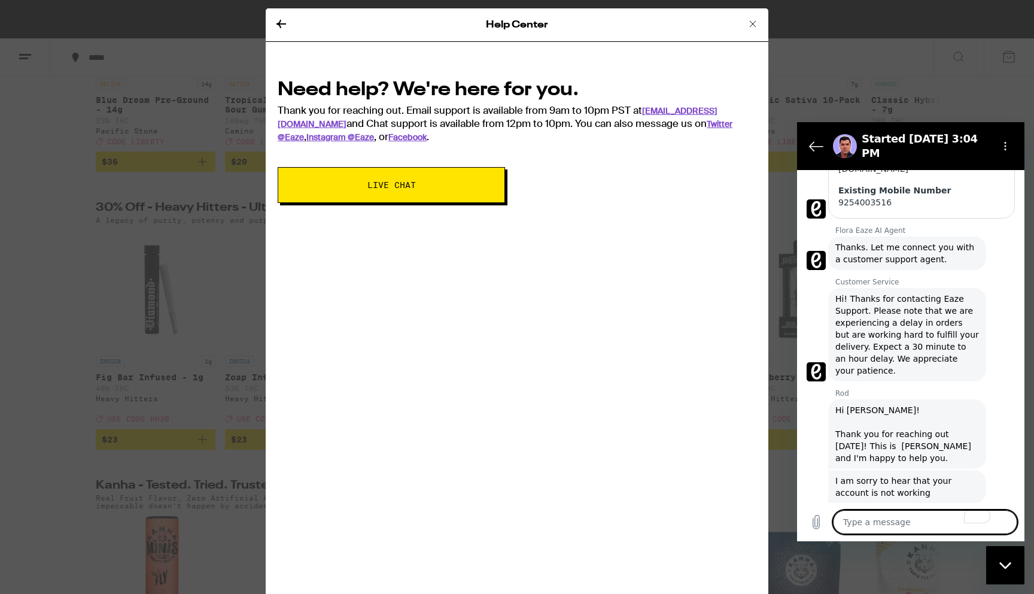
scroll to position [345, 0]
type textarea "H"
type textarea "x"
type textarea "He"
type textarea "x"
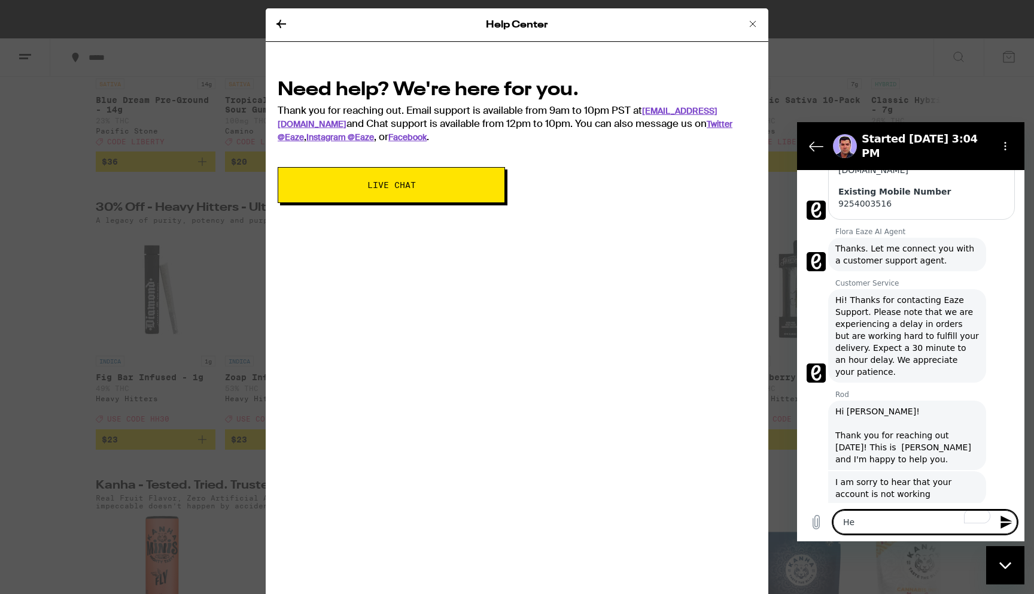
type textarea "Hel"
type textarea "x"
type textarea "Hell"
type textarea "x"
type textarea "Hello"
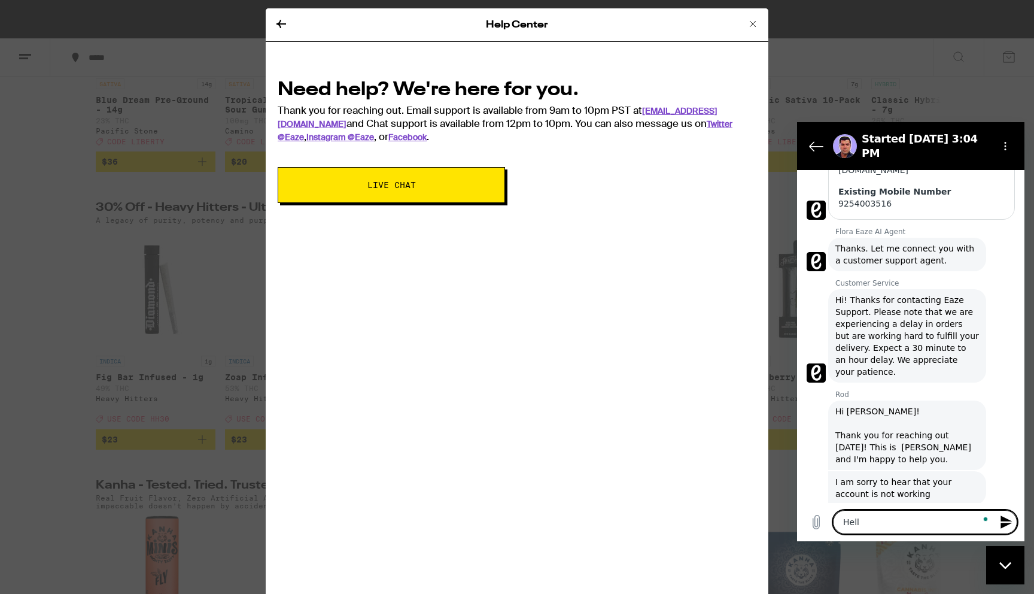
type textarea "x"
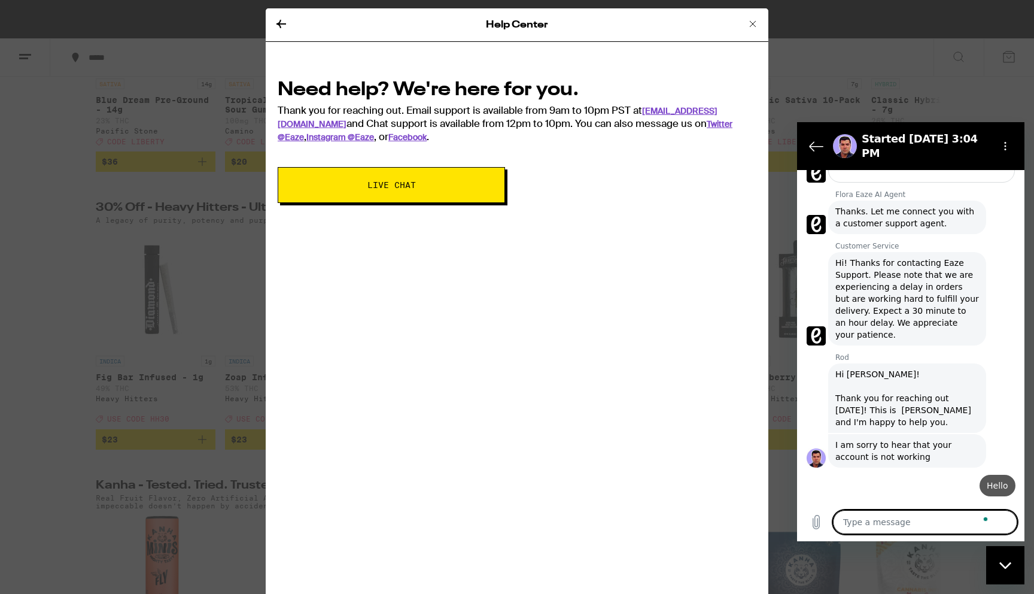
scroll to position [391, 0]
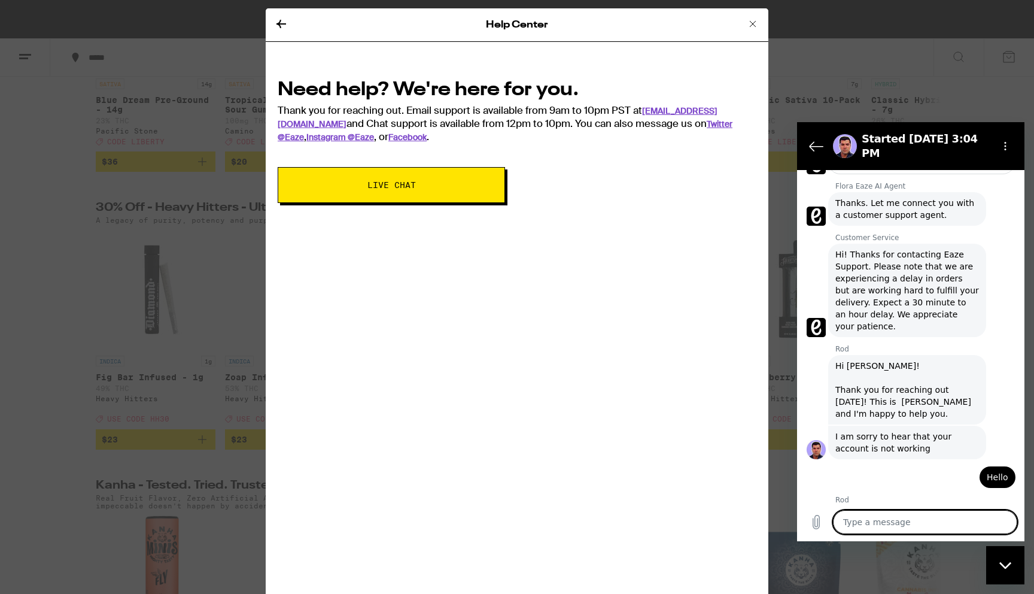
type textarea "x"
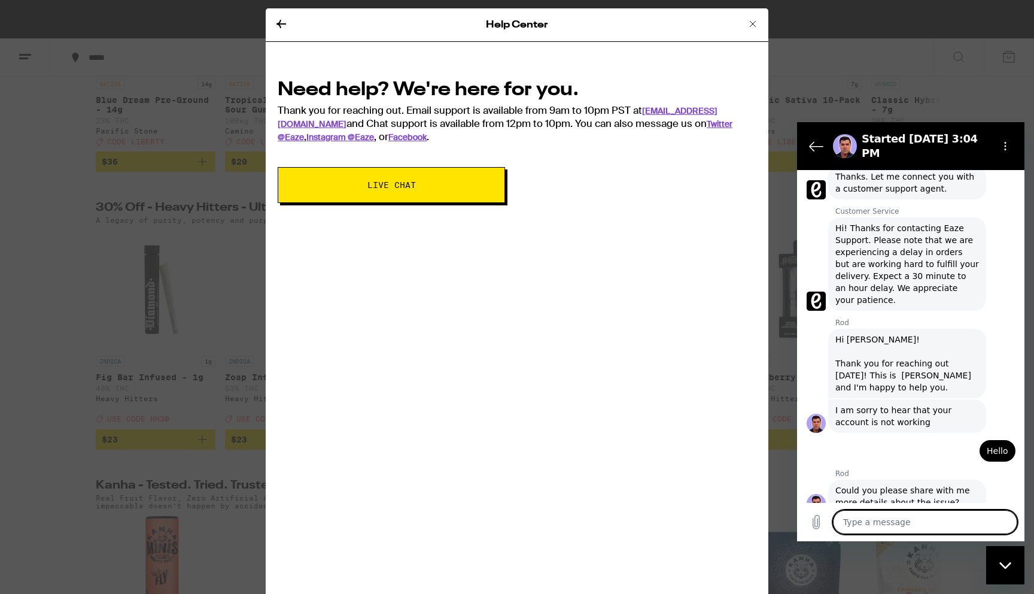
scroll to position [420, 0]
type textarea "S"
type textarea "x"
type textarea "So"
type textarea "x"
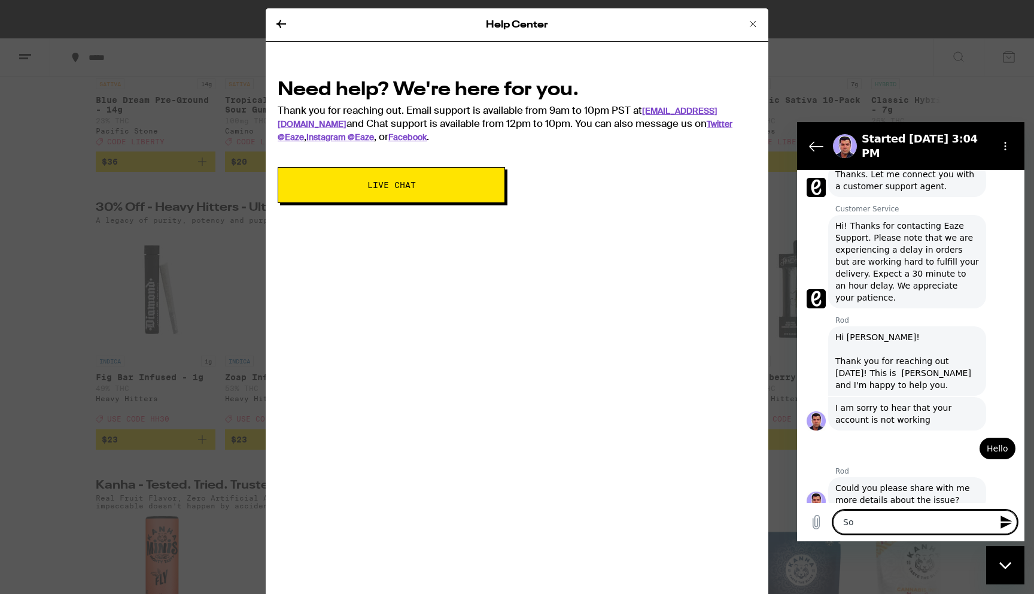
type textarea "So"
type textarea "x"
type textarea "So i"
type textarea "x"
type textarea "So i"
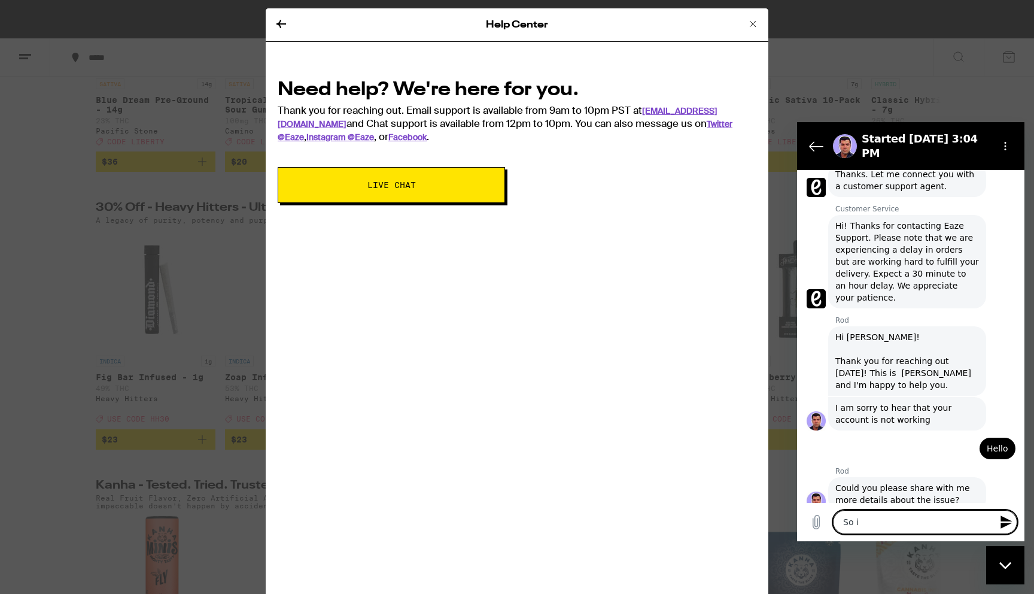
type textarea "x"
type textarea "So i h"
type textarea "x"
type textarea "So i ha"
type textarea "x"
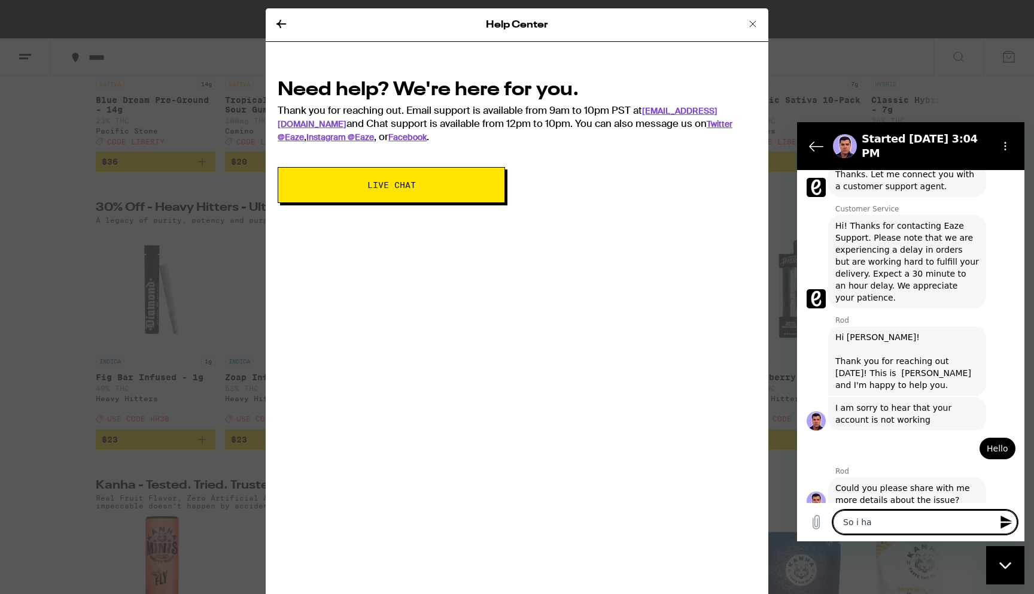
type textarea "So i hav"
type textarea "x"
type textarea "So i have"
type textarea "x"
type textarea "So i have"
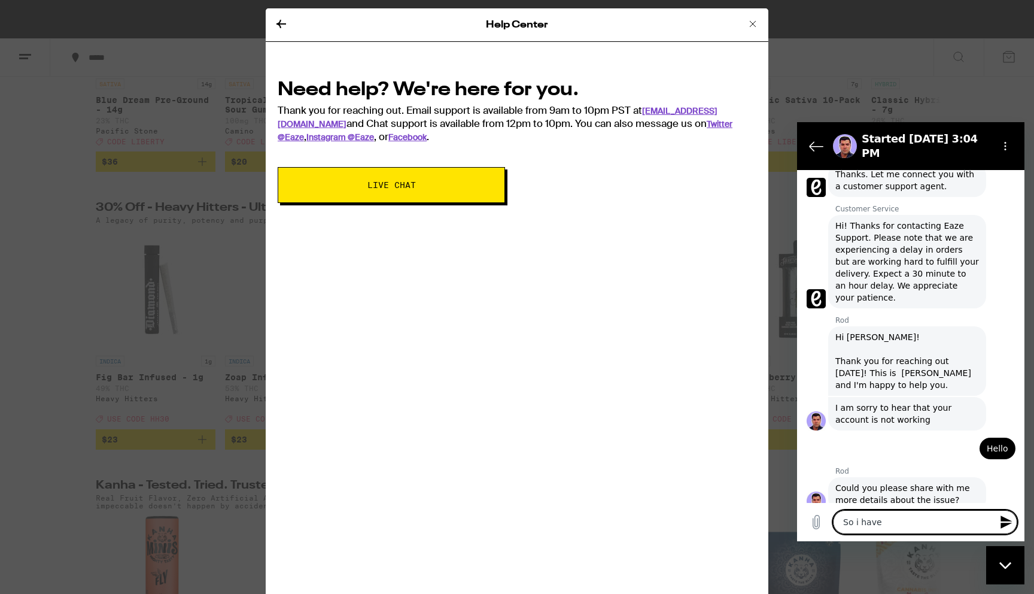
type textarea "x"
type textarea "So i have a"
type textarea "x"
type textarea "So i have an"
type textarea "x"
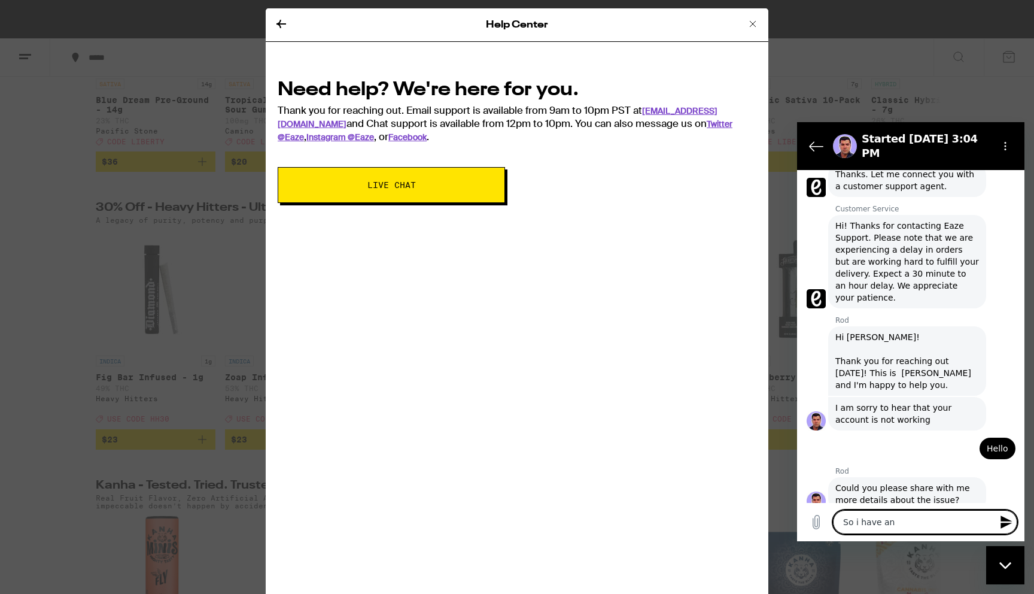
type textarea "So i have an"
type textarea "x"
type textarea "So i have an e"
type textarea "x"
type textarea "So i have an em"
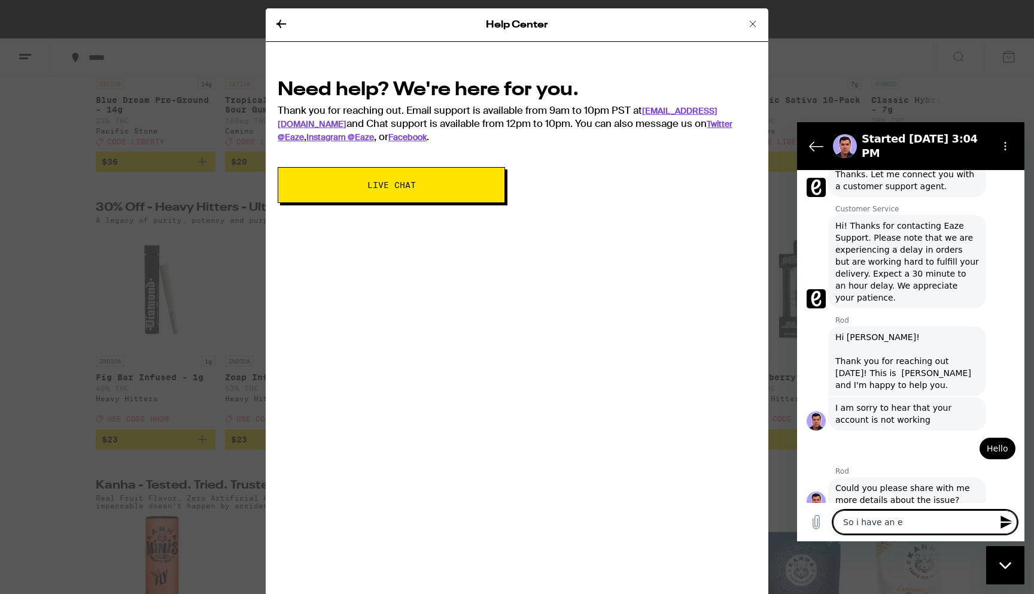
type textarea "x"
type textarea "So i have an ema"
type textarea "x"
type textarea "So i have an emai"
type textarea "x"
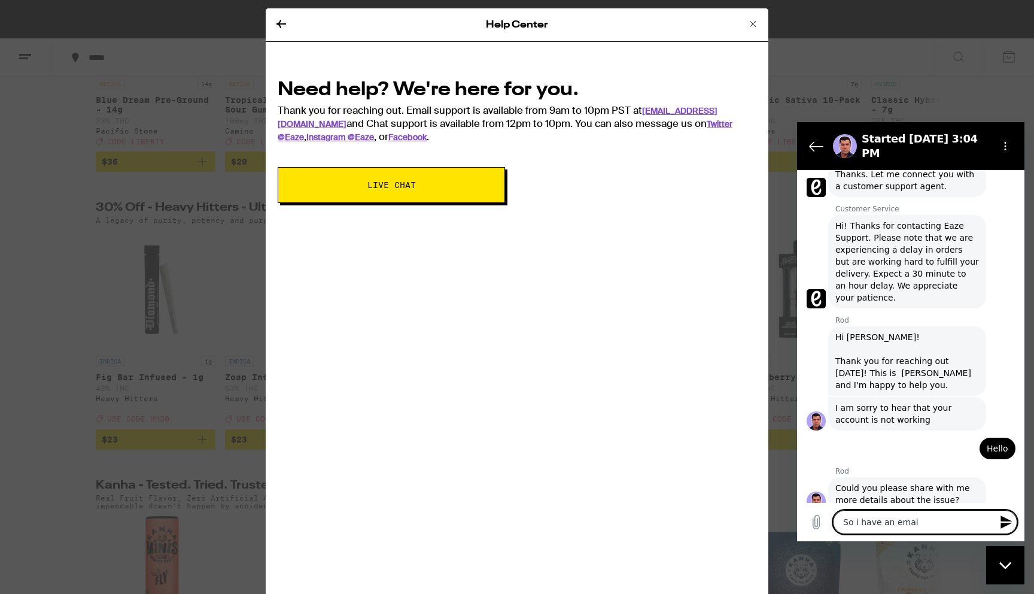
type textarea "So i have an email"
type textarea "x"
type textarea "So i have an email"
type textarea "x"
type textarea "So i have an email a"
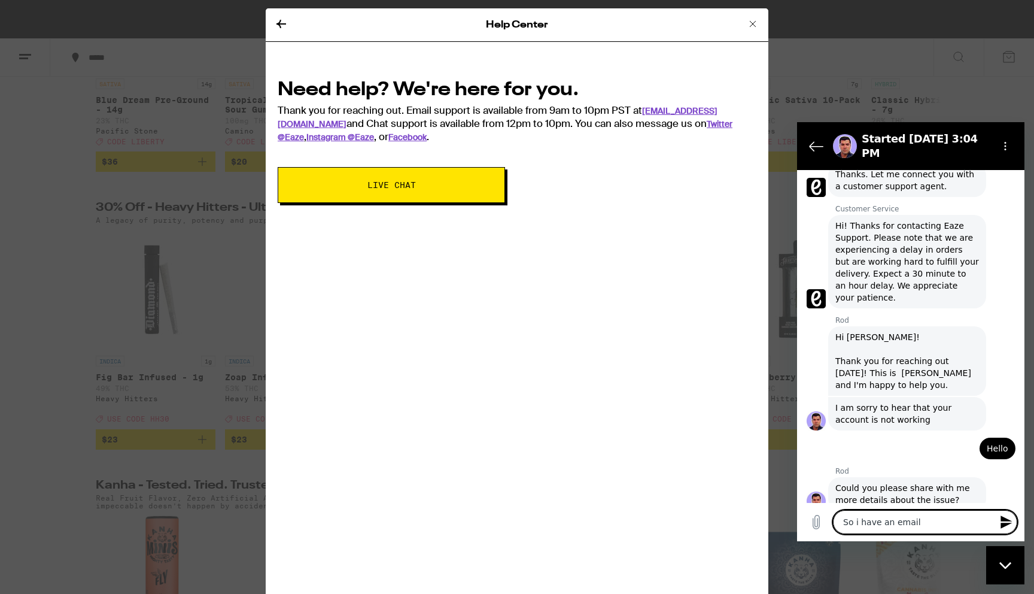
type textarea "x"
type textarea "So i have an email ac"
type textarea "x"
type textarea "So i have an email acc"
type textarea "x"
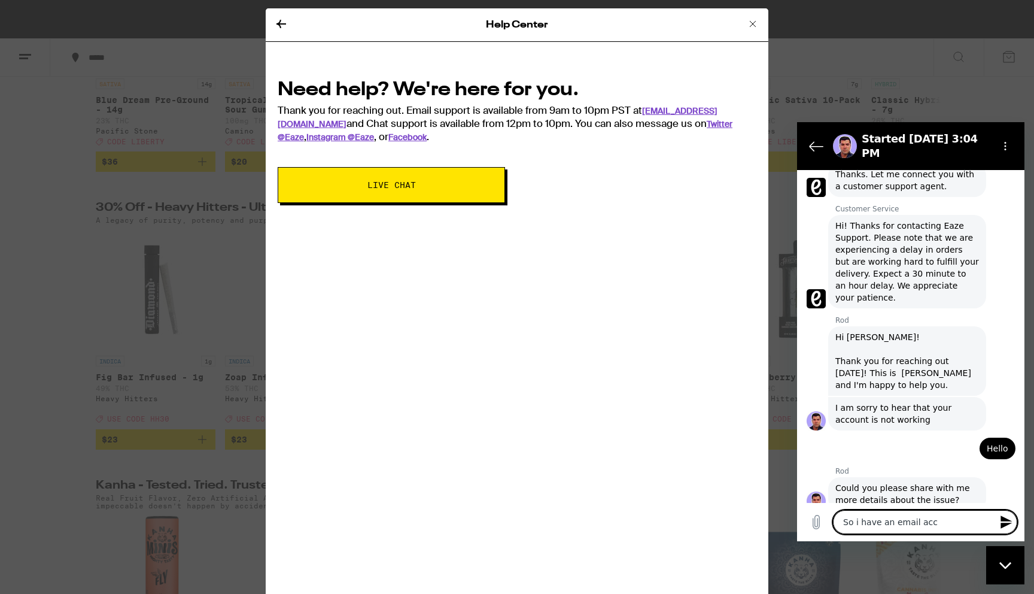
type textarea "So i have an email acco"
type textarea "x"
type textarea "So i have an email accou"
type textarea "x"
type textarea "So i have an email accoun"
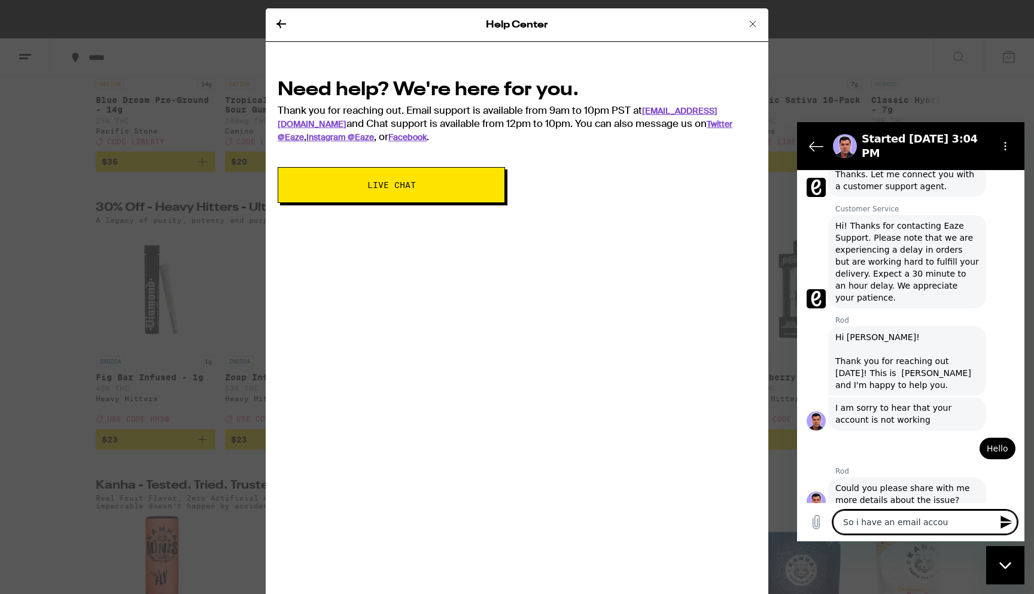
type textarea "x"
type textarea "So i have an email account"
type textarea "x"
type textarea "So i have an email account"
type textarea "x"
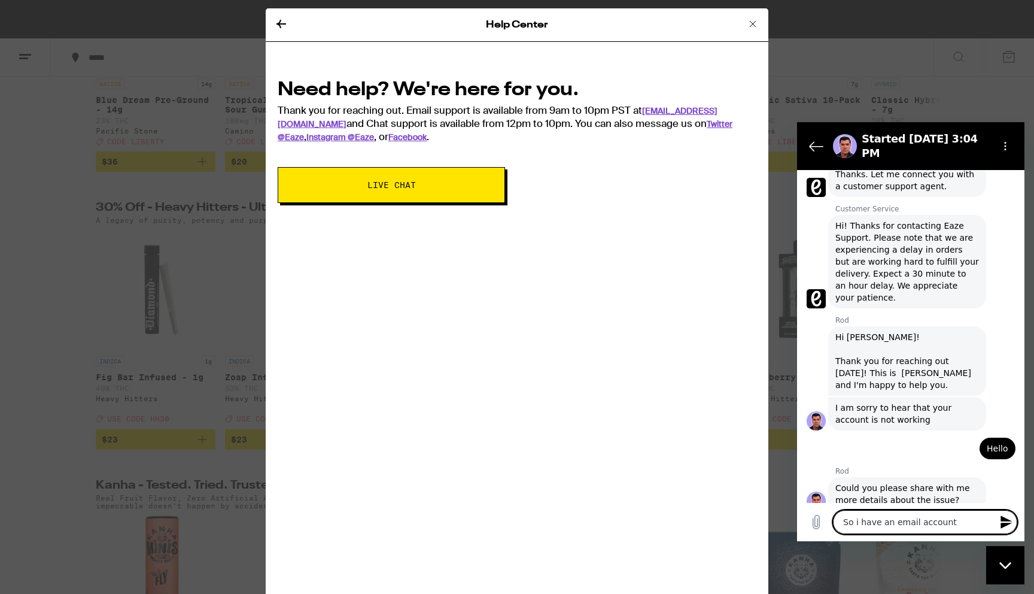
type textarea "So i have an email account b"
type textarea "x"
type textarea "So i have an email account bu"
type textarea "x"
type textarea "So i have an email account but"
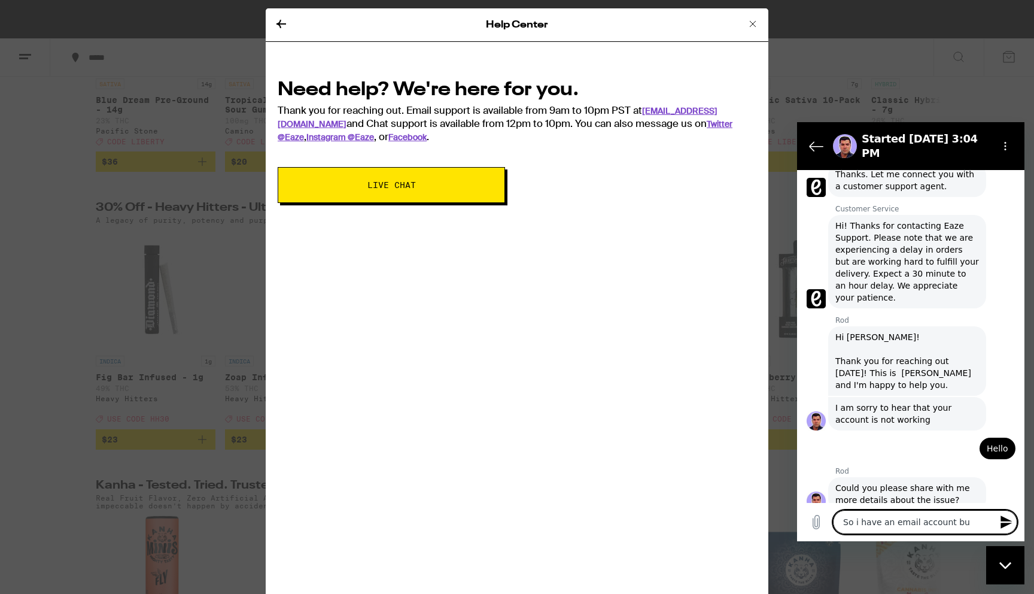
type textarea "x"
type textarea "So i have an email account but"
type textarea "x"
type textarea "So i have an email account but w"
type textarea "x"
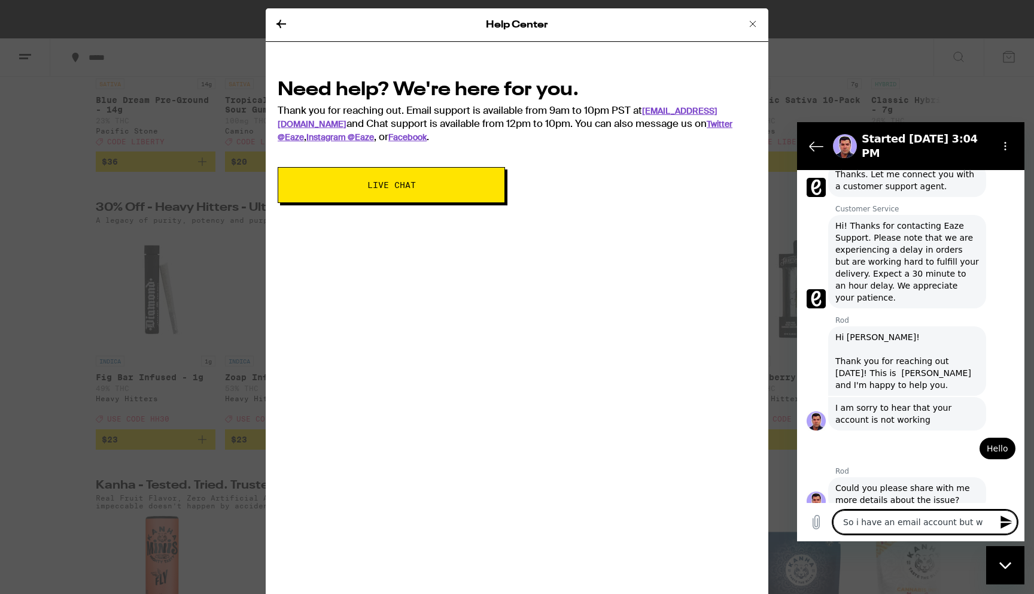
type textarea "So i have an email account but wh"
type textarea "x"
type textarea "So i have an email account but whe"
type textarea "x"
type textarea "So i have an email account but when"
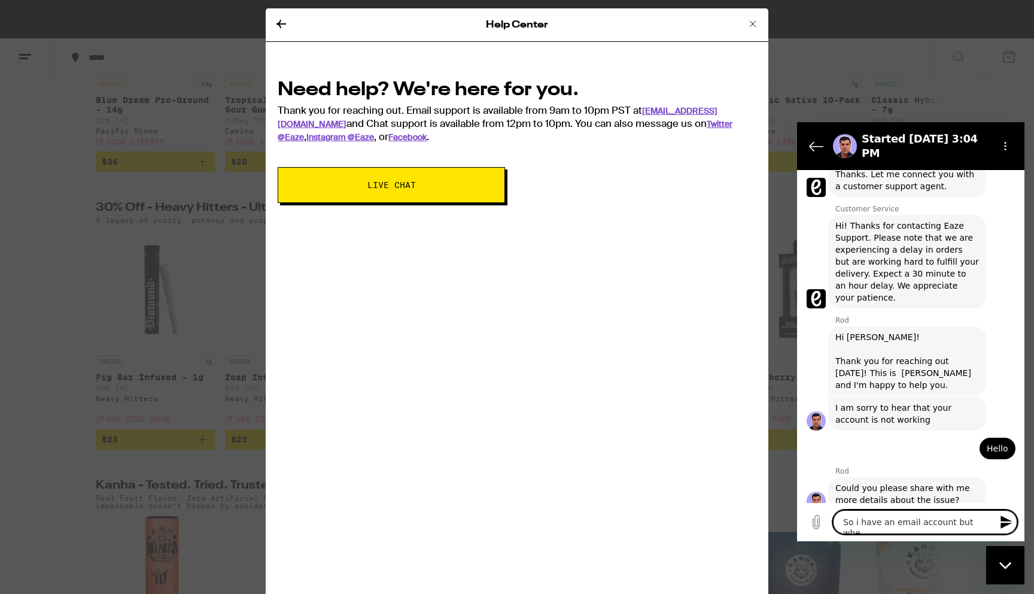
type textarea "x"
type textarea "So i have an email account but whene"
type textarea "x"
type textarea "So i have an email account but whenev"
type textarea "x"
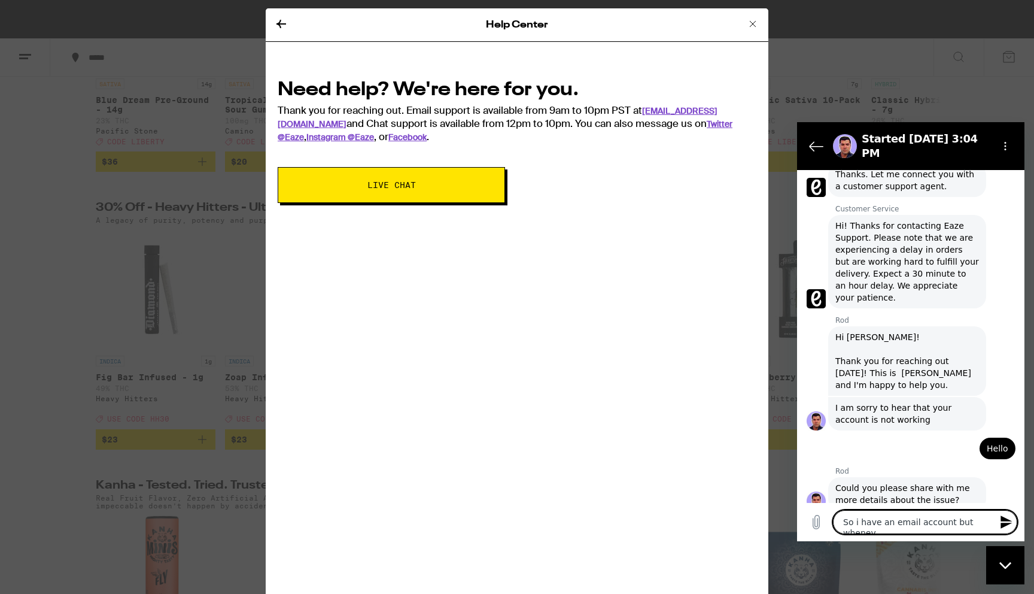
type textarea "So i have an email account but whenevr"
type textarea "x"
type textarea "So i have an email account but whenevrr"
type textarea "x"
type textarea "So i have an email account but whenevr"
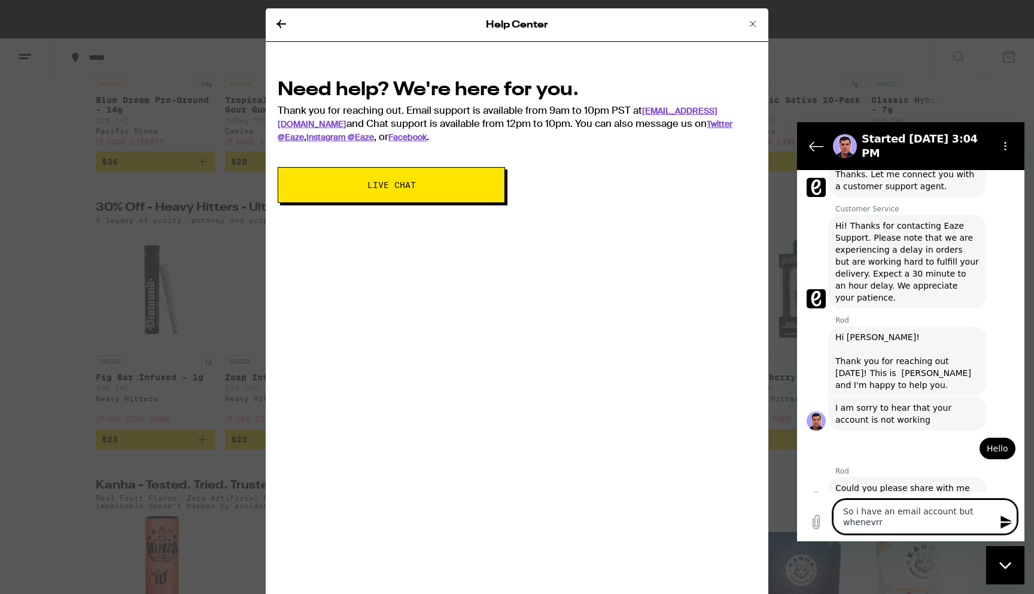
type textarea "x"
type textarea "So i have an email account but whenevr"
type textarea "x"
type textarea "So i have an email account but whenevr I"
type textarea "x"
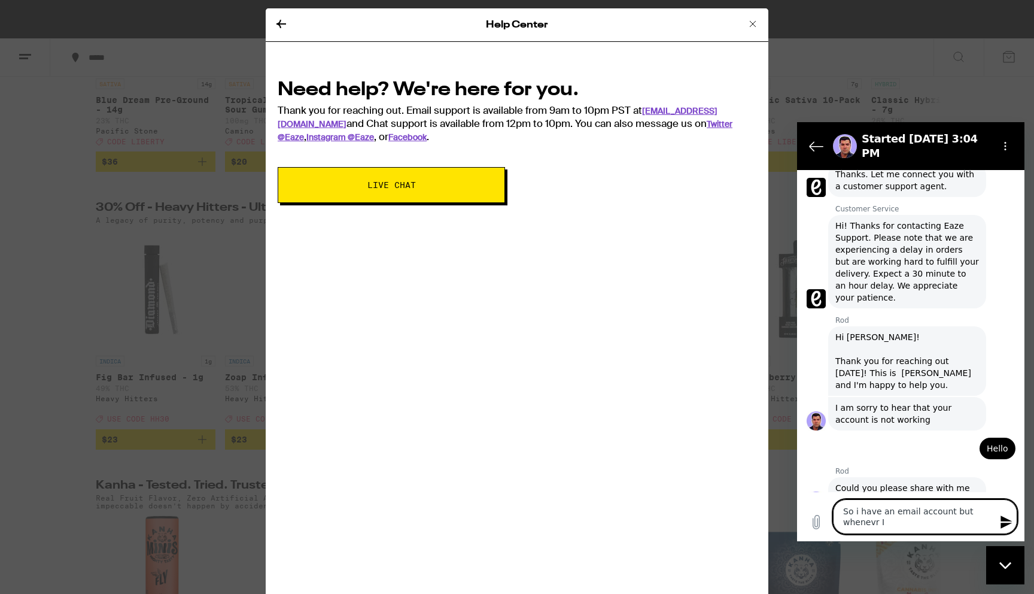
type textarea "So i have an email account but whenevr I"
type textarea "x"
type textarea "So i have an email account but whenevr I p"
type textarea "x"
type textarea "So i have an email account but whenevr I pu"
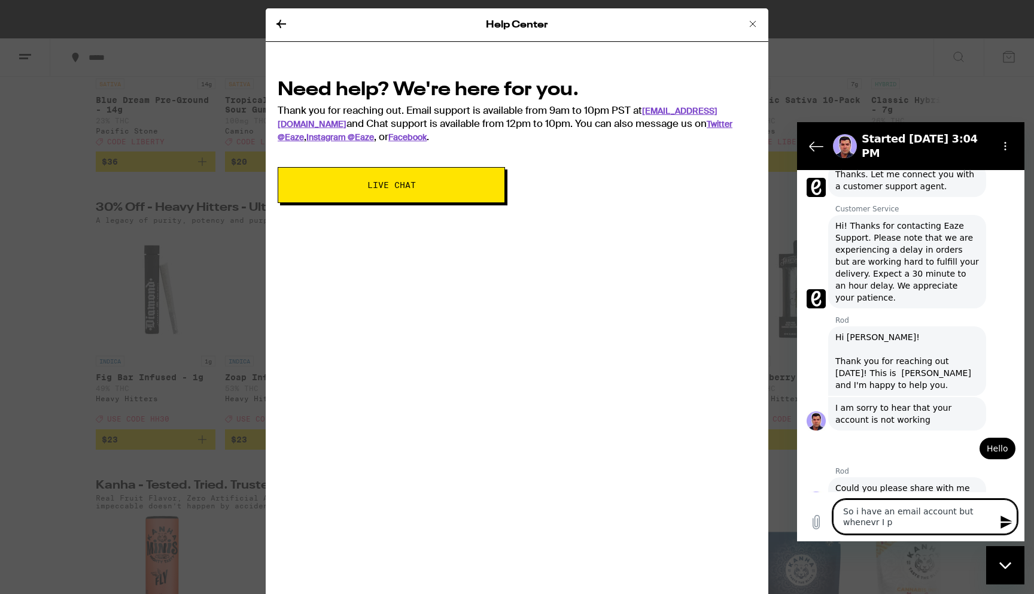
type textarea "x"
type textarea "So i have an email account but whenevr I put"
type textarea "x"
type textarea "So i have an email account but whenevr I put"
type textarea "x"
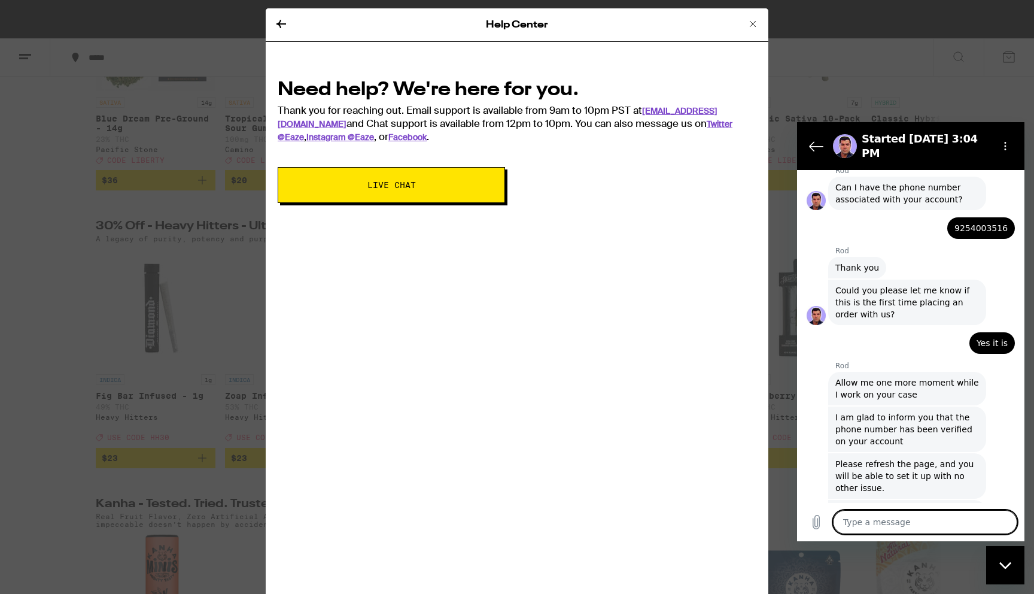
scroll to position [859, 0]
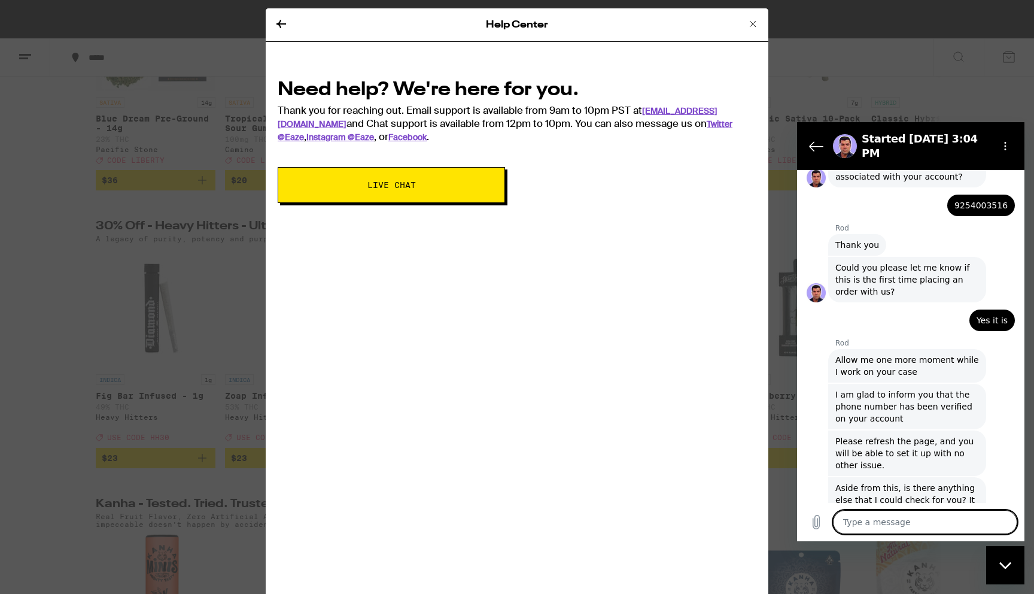
click at [897, 520] on textarea "To enrich screen reader interactions, please activate Accessibility in Grammarl…" at bounding box center [925, 522] width 184 height 24
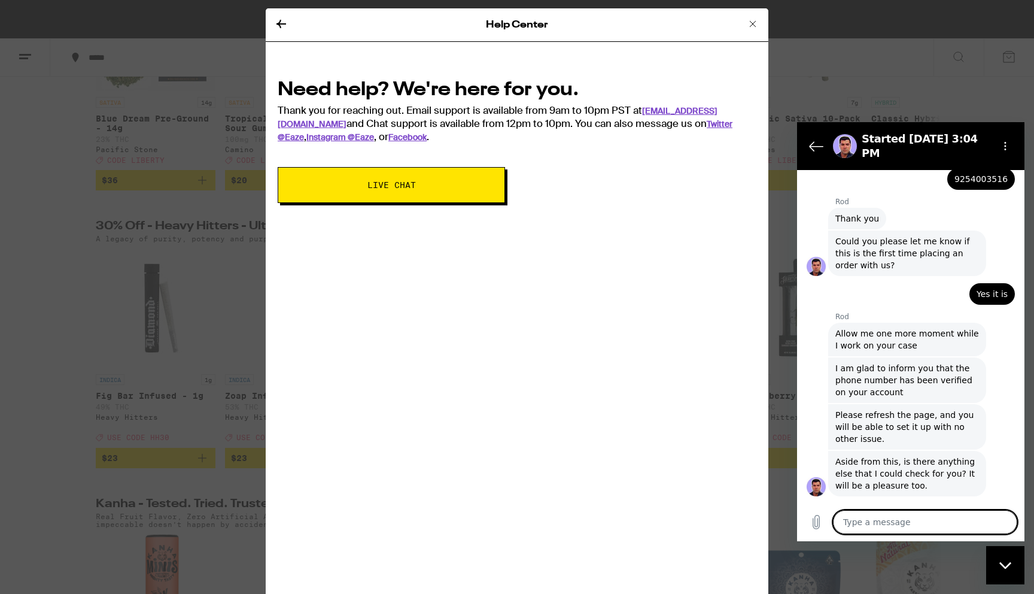
scroll to position [888, 0]
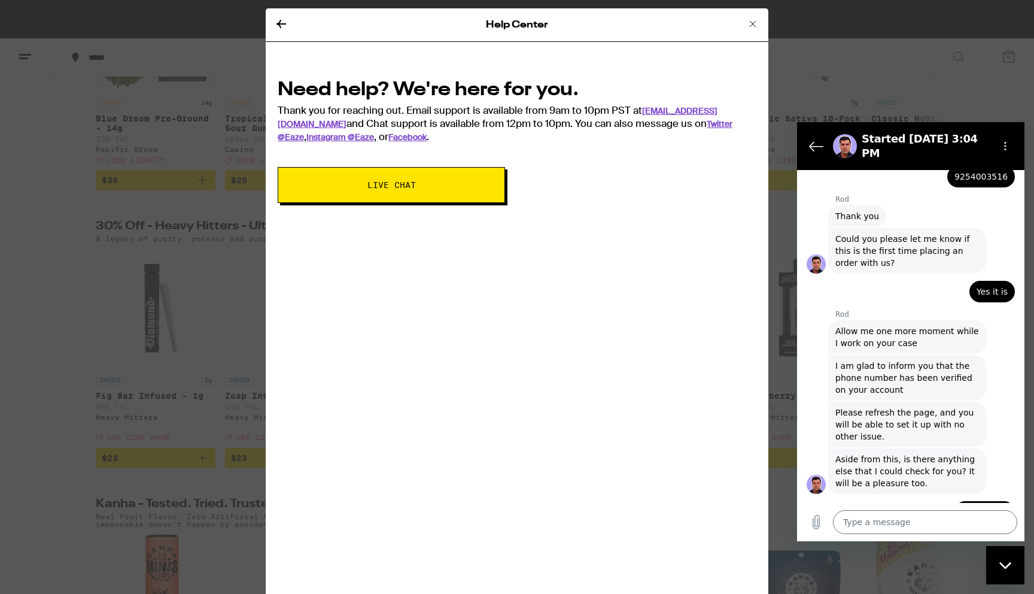
click at [284, 26] on icon at bounding box center [281, 24] width 14 height 14
click at [274, 19] on icon at bounding box center [281, 24] width 14 height 14
click at [281, 23] on icon at bounding box center [282, 24] width 10 height 8
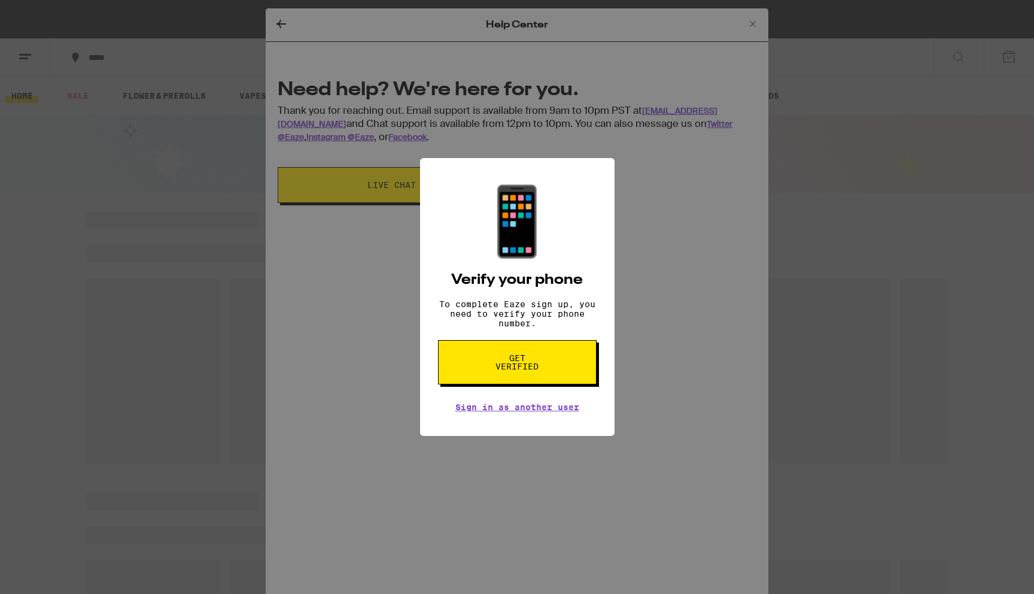
click at [424, 76] on div "📱 Verify your phone To complete Eaze sign up, you need to verify your phone num…" at bounding box center [517, 297] width 1034 height 594
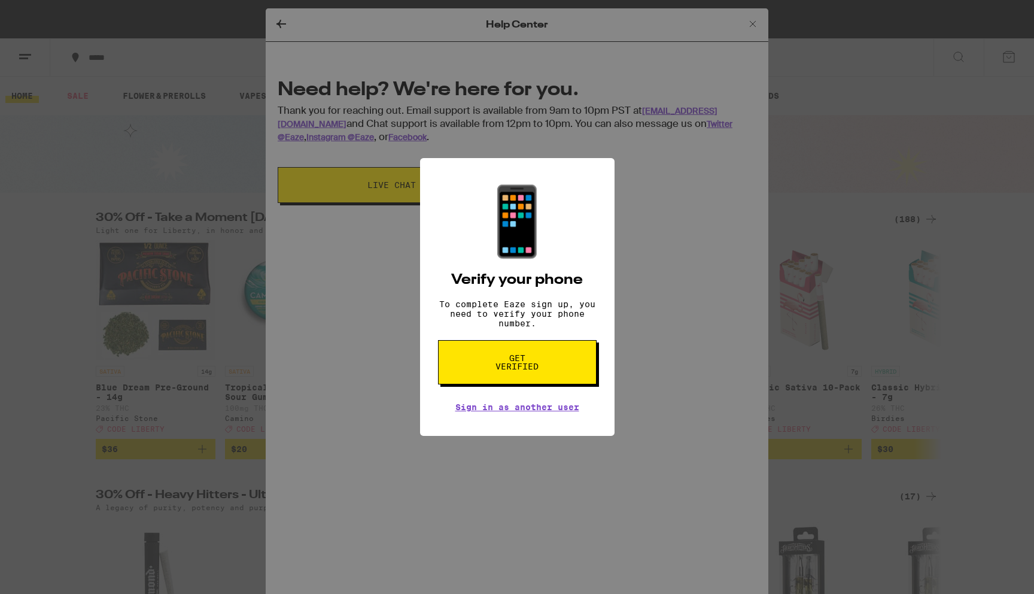
scroll to position [1229, 0]
click at [492, 362] on span "Get verified" at bounding box center [518, 362] width 62 height 17
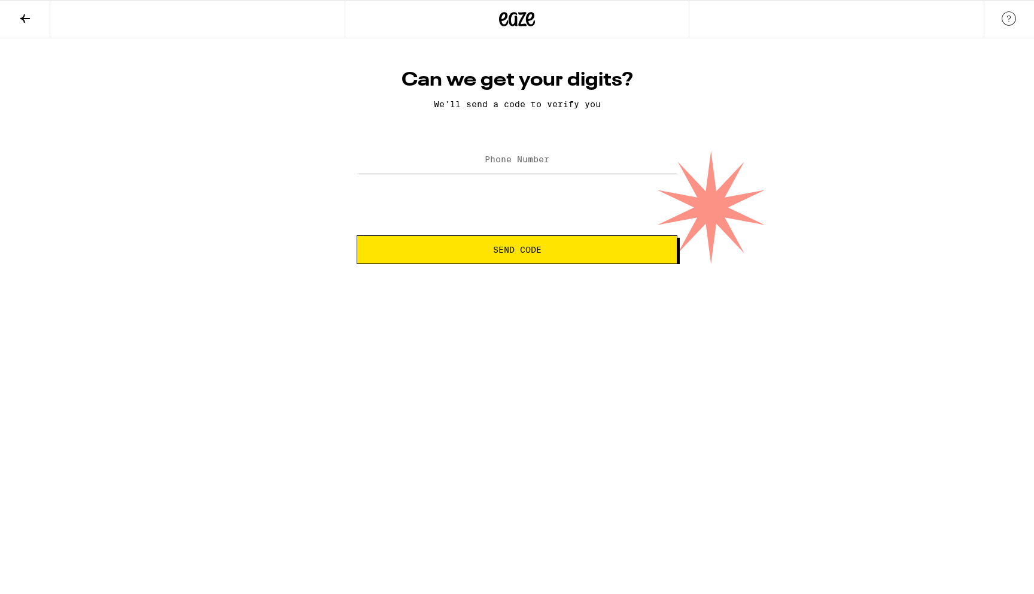
click at [14, 32] on button at bounding box center [25, 20] width 50 height 38
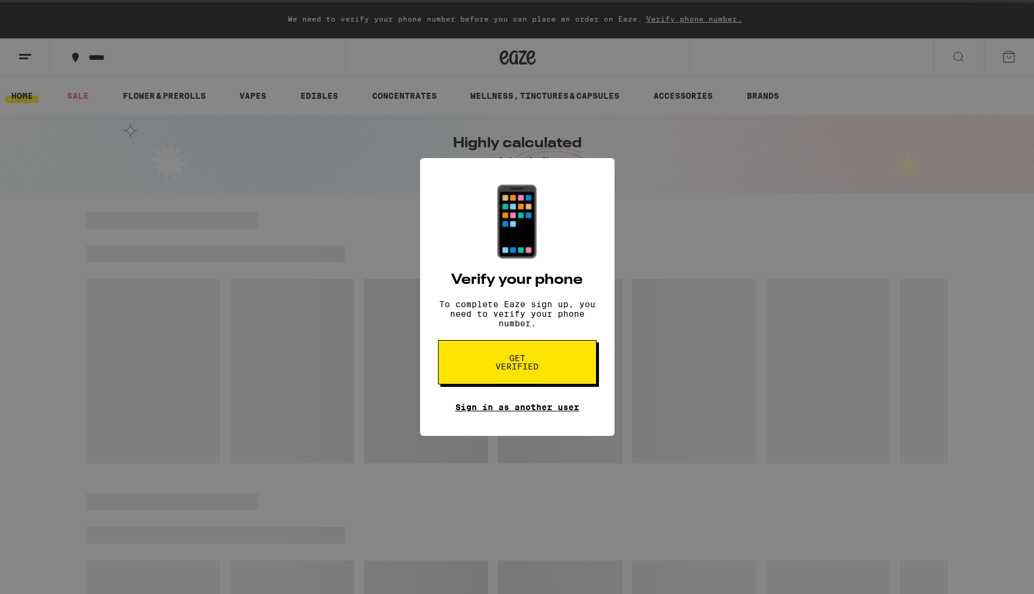
click at [484, 412] on link "Sign in as another user" at bounding box center [518, 407] width 124 height 10
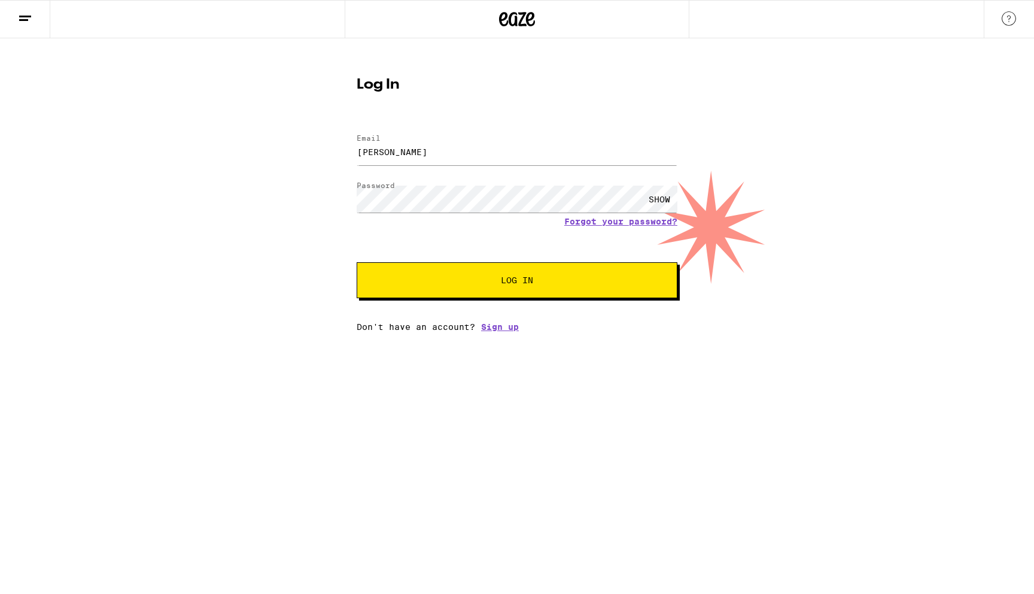
type input "[PERSON_NAME][EMAIL_ADDRESS][DOMAIN_NAME]"
click at [357, 262] on button "Log In" at bounding box center [517, 280] width 321 height 36
